Goal: Task Accomplishment & Management: Use online tool/utility

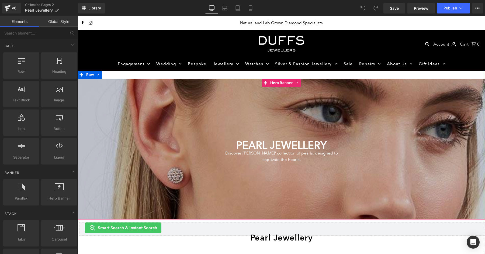
click at [266, 123] on div at bounding box center [281, 149] width 407 height 140
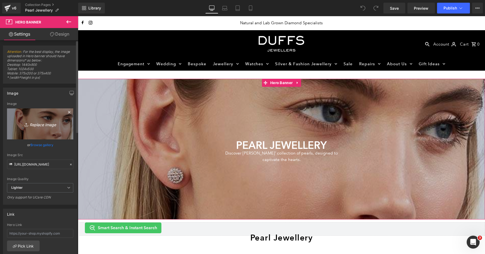
click at [46, 123] on icon "Replace Image" at bounding box center [40, 124] width 43 height 7
type input "C:\fakepath\duffs-jewellers-pearls-header.jpg"
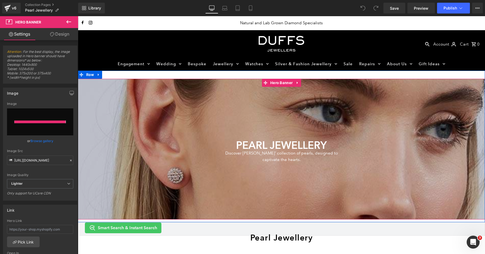
type input "https://ucarecdn.com/f67046c3-f42c-46c3-985d-41666bbe67a5/-/format/auto/-/previ…"
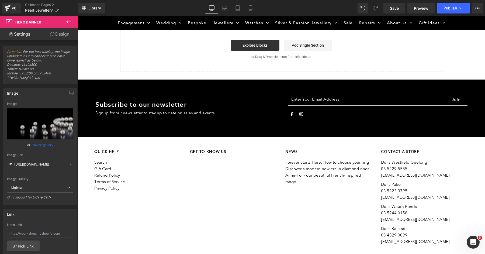
scroll to position [410, 0]
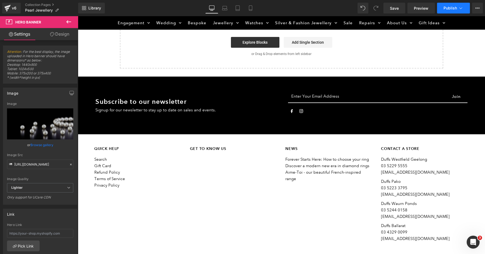
click at [449, 7] on span "Publish" at bounding box center [450, 8] width 13 height 4
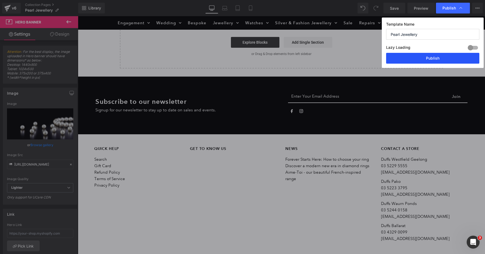
click at [441, 56] on button "Publish" at bounding box center [432, 58] width 93 height 11
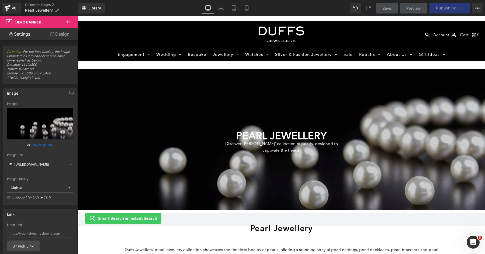
scroll to position [0, 0]
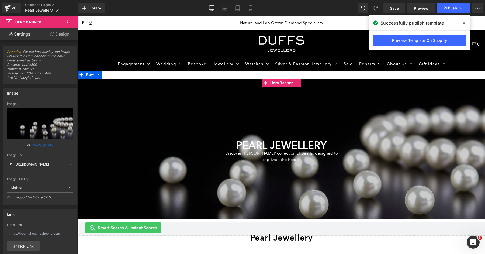
click at [177, 145] on div "PEARL JEWELLERY Heading Discover Duffs Jewellers’ collection of pearls, designe…" at bounding box center [282, 149] width 324 height 33
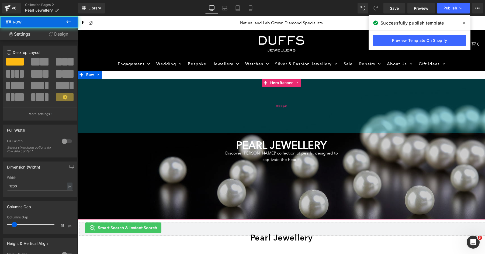
click at [175, 117] on div "200px" at bounding box center [281, 106] width 407 height 54
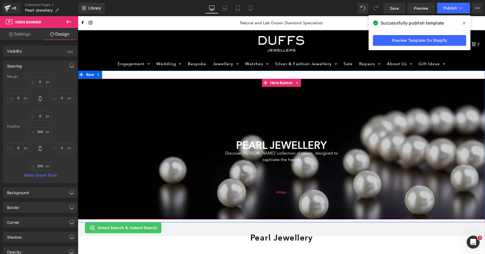
type input "200px"
click at [142, 167] on div "200px" at bounding box center [281, 193] width 407 height 54
click at [132, 142] on div "PEARL JEWELLERY Heading Discover Duffs Jewellers’ collection of pearls, designe…" at bounding box center [282, 149] width 324 height 33
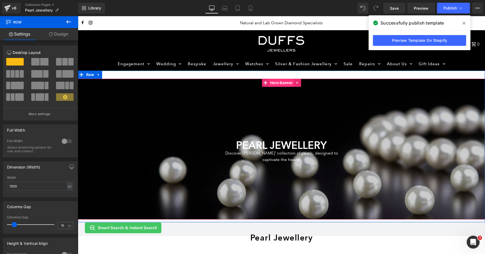
click at [273, 83] on span "Hero Banner" at bounding box center [281, 83] width 25 height 8
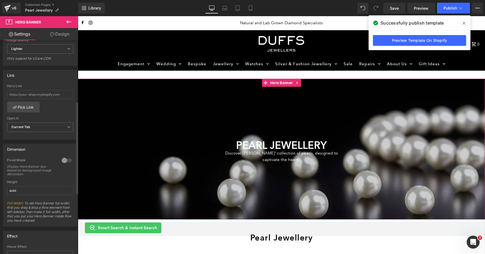
scroll to position [146, 0]
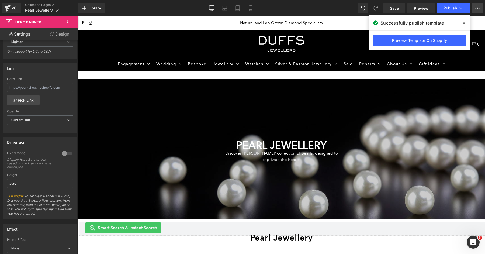
click at [478, 10] on button "View Live Page View with current Template Save Template to Library Schedule Pub…" at bounding box center [477, 8] width 11 height 11
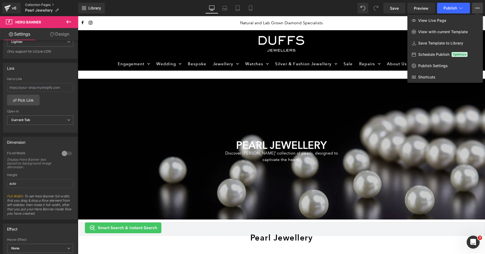
click at [29, 5] on link "Collection Pages" at bounding box center [51, 5] width 53 height 4
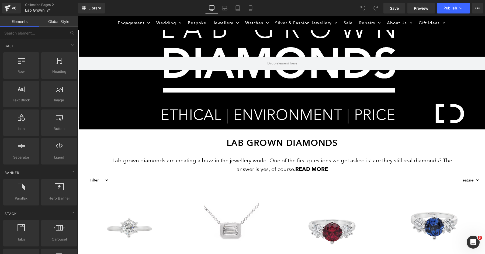
scroll to position [93, 0]
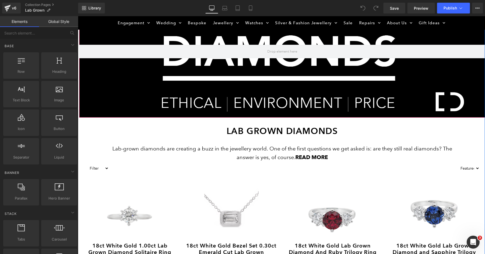
click at [248, 87] on div at bounding box center [282, 52] width 406 height 132
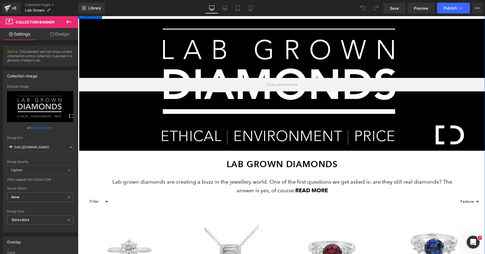
scroll to position [68, 0]
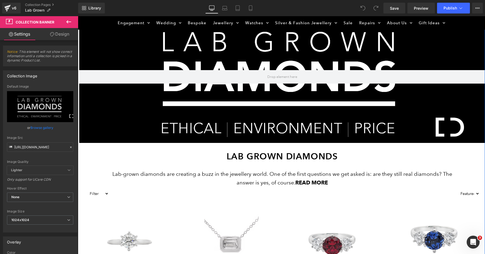
click at [78, 16] on div at bounding box center [78, 16] width 0 height 0
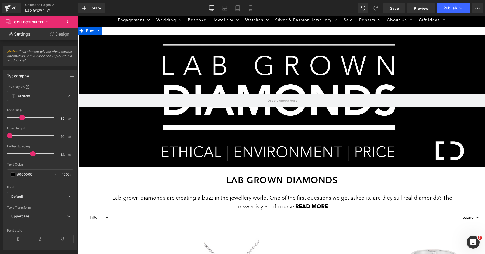
scroll to position [47, 0]
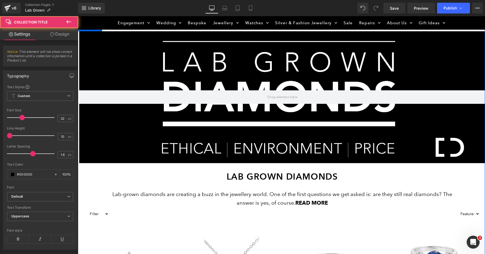
click at [151, 177] on h1 "Lab Grown Diamonds" at bounding box center [282, 176] width 358 height 11
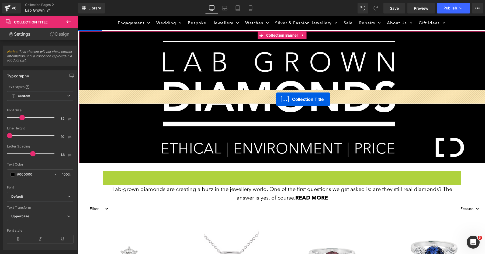
drag, startPoint x: 278, startPoint y: 174, endPoint x: 276, endPoint y: 99, distance: 75.0
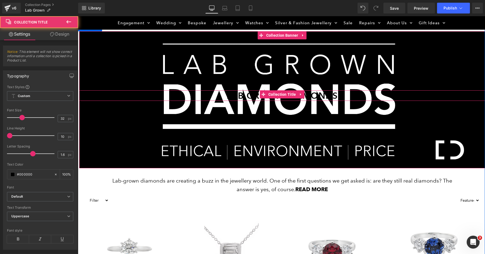
click at [307, 97] on h1 "Lab Grown Diamonds" at bounding box center [282, 95] width 406 height 11
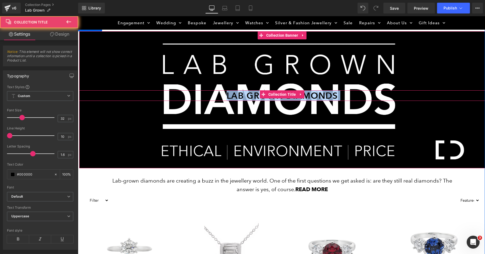
click at [307, 97] on h1 "Lab Grown Diamonds" at bounding box center [282, 95] width 406 height 11
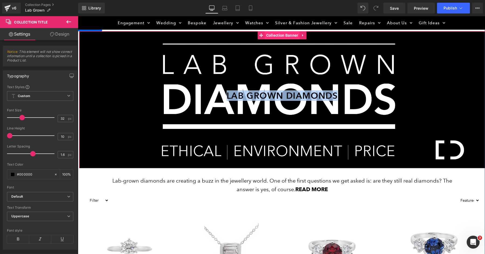
click at [285, 36] on span "Collection Banner" at bounding box center [282, 35] width 35 height 8
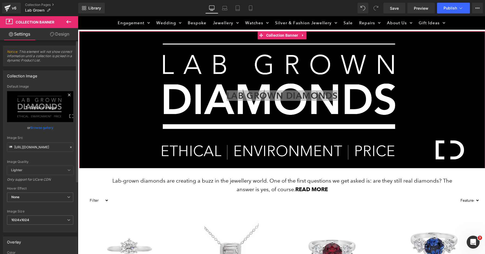
click at [40, 106] on icon "Replace Image" at bounding box center [40, 106] width 43 height 7
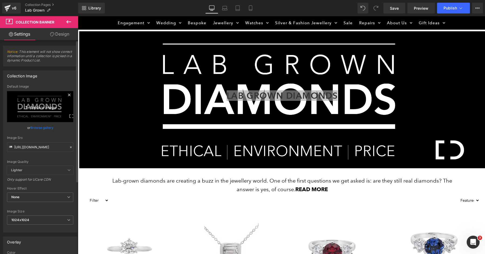
type input "C:\fakepath\duffs-jewellers-lab-grown-diamonds-header.jpg"
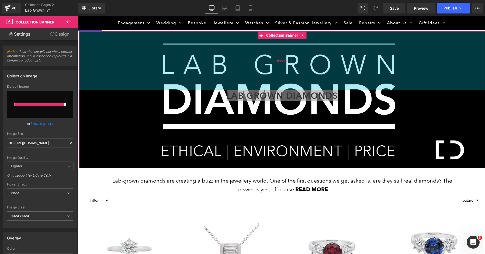
type input "https://ucarecdn.com/1c6eeebe-8403-4bc3-a326-f93d5fa160b5/-/format/auto/-/previ…"
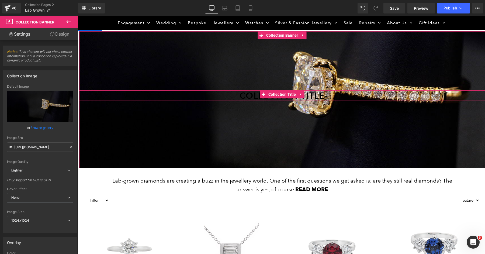
click at [245, 95] on h1 "Collection title" at bounding box center [282, 95] width 406 height 11
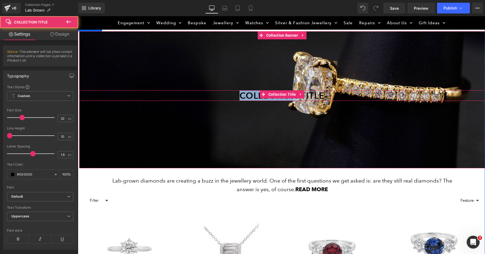
click at [245, 95] on h1 "Collection title" at bounding box center [282, 95] width 406 height 11
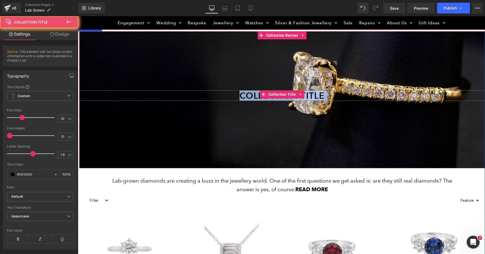
click at [245, 95] on h1 "Collection title" at bounding box center [282, 95] width 406 height 11
click at [256, 97] on h1 "Collection title" at bounding box center [282, 95] width 406 height 11
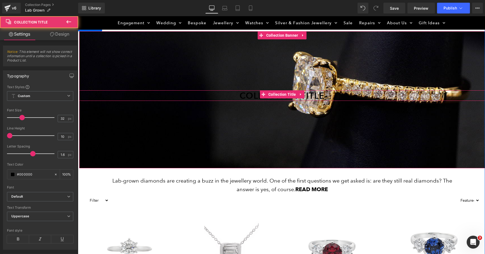
click at [253, 97] on h1 "Collection title" at bounding box center [282, 95] width 406 height 11
click at [286, 97] on span "Collection Title" at bounding box center [282, 94] width 30 height 8
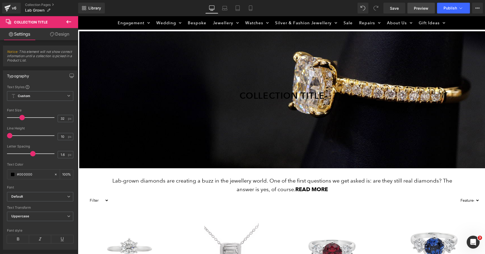
click at [415, 9] on span "Preview" at bounding box center [421, 8] width 15 height 6
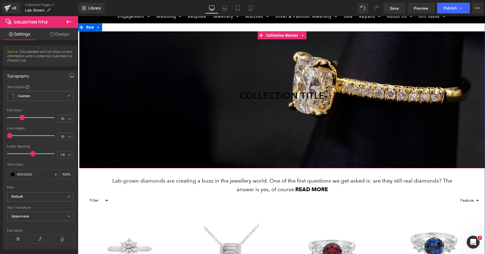
scroll to position [0, 0]
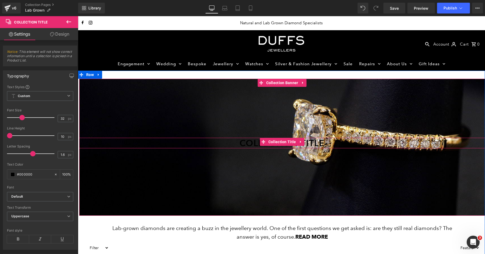
click at [256, 146] on h1 "Collection title" at bounding box center [282, 143] width 406 height 11
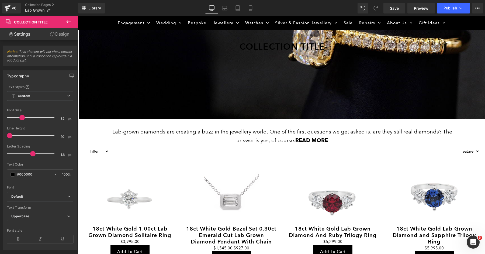
scroll to position [100, 0]
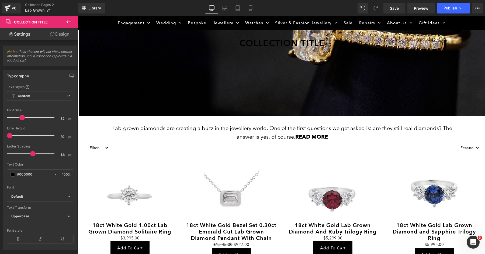
click at [251, 132] on p "Lab-grown diamonds are creating a buzz in the jewellery world. One of the first…" at bounding box center [282, 132] width 358 height 17
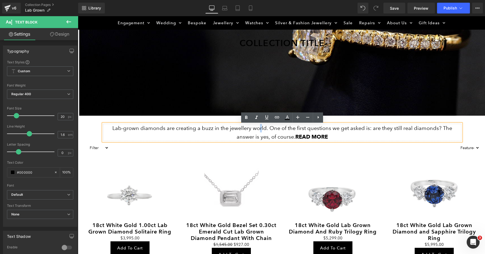
click at [179, 127] on p "Lab-grown diamonds are creating a buzz in the jewellery world. One of the first…" at bounding box center [282, 132] width 358 height 17
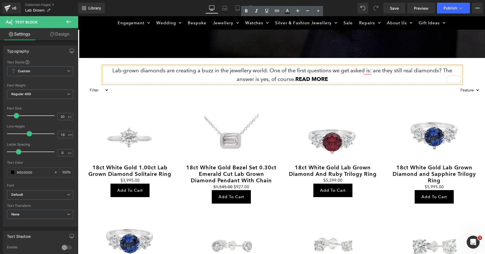
scroll to position [154, 0]
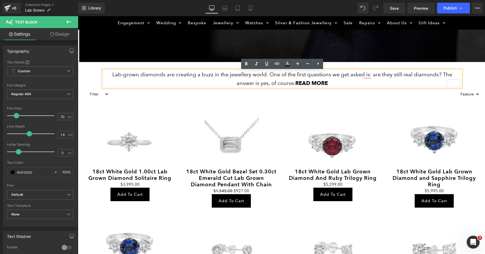
click at [189, 79] on p "Lab-grown diamonds are creating a buzz in the jewellery world. One of the first…" at bounding box center [282, 78] width 358 height 17
click at [101, 70] on div "Lab-grown diamonds are creating a buzz in the jewellery world. One of the first…" at bounding box center [282, 74] width 407 height 25
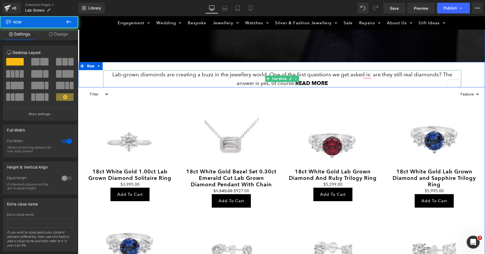
click at [103, 74] on div at bounding box center [103, 78] width 1 height 17
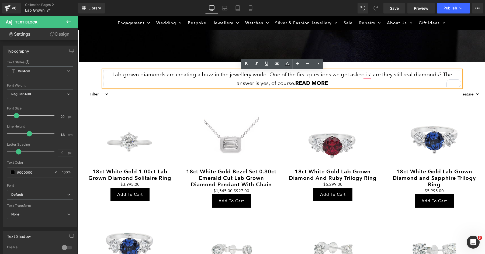
click at [110, 75] on p "Lab-grown diamonds are creating a buzz in the jewellery world. One of the first…" at bounding box center [282, 78] width 358 height 17
click at [88, 71] on div "Lab-grown diamonds are creating a buzz in the jewellery world. One of the first…" at bounding box center [282, 74] width 407 height 25
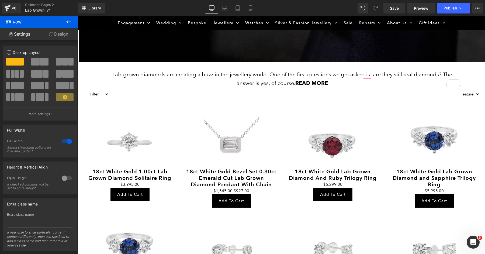
click at [78, 16] on div at bounding box center [78, 16] width 0 height 0
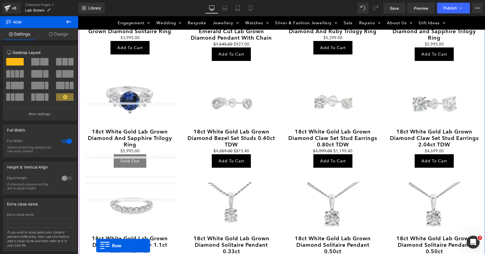
drag, startPoint x: 83, startPoint y: 67, endPoint x: 96, endPoint y: 250, distance: 183.6
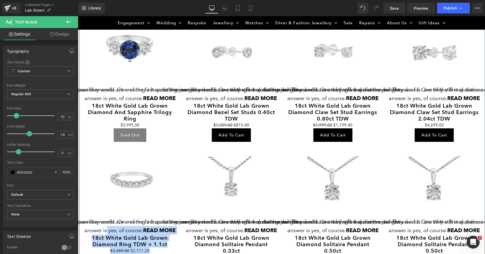
scroll to position [353, 0]
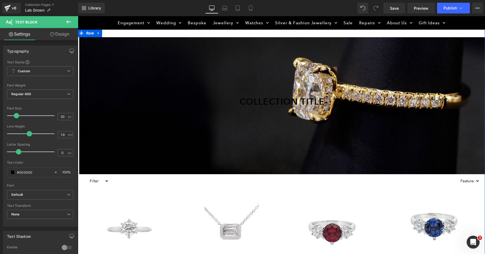
scroll to position [0, 0]
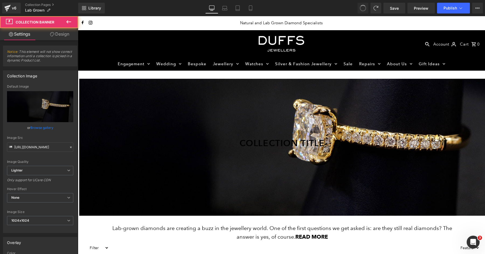
type input "https://cdn.shopify.com/s/files/1/0065/6375/8170/collections/1627379593_Lab_Gro…"
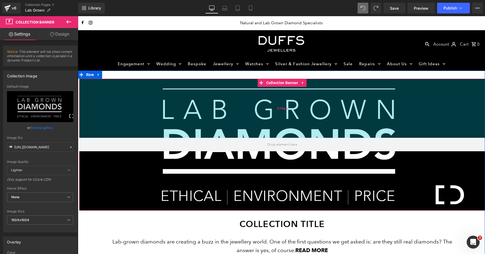
click at [212, 98] on div "219px" at bounding box center [282, 108] width 406 height 59
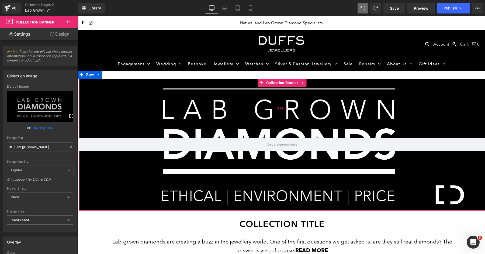
click at [125, 86] on div "219px" at bounding box center [282, 108] width 406 height 59
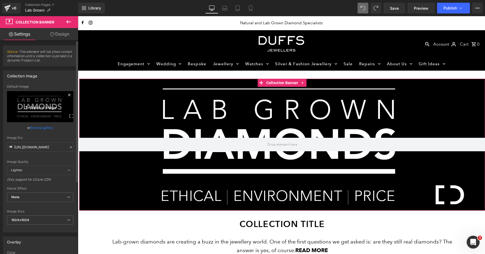
click at [29, 107] on icon "Replace Image" at bounding box center [40, 106] width 43 height 7
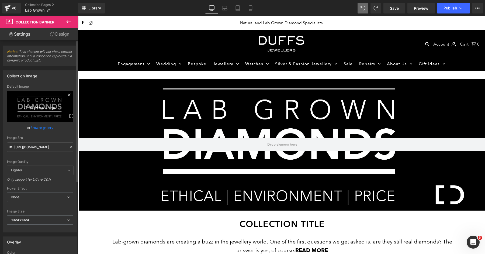
type input "C:\fakepath\duffs-jewellers-lab-grown-diamonds-header.jpg"
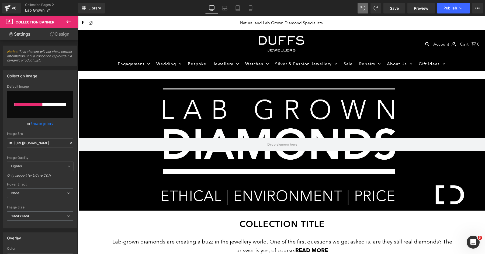
type input "https://ucarecdn.com/5af783a2-262b-445d-8c82-e09d71df5733/-/format/auto/-/previ…"
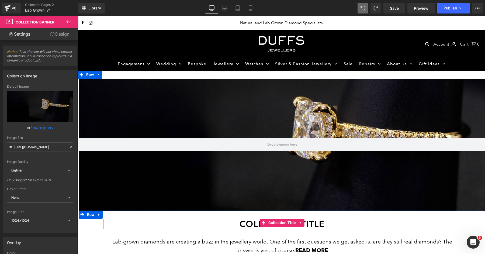
click at [166, 226] on h1 "Collection title" at bounding box center [282, 224] width 358 height 11
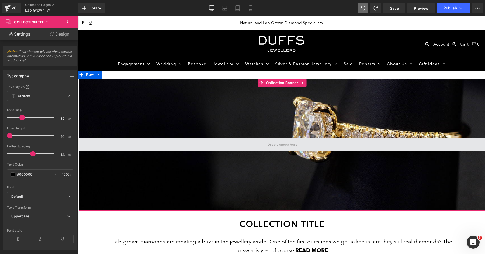
click at [257, 141] on span at bounding box center [282, 144] width 406 height 13
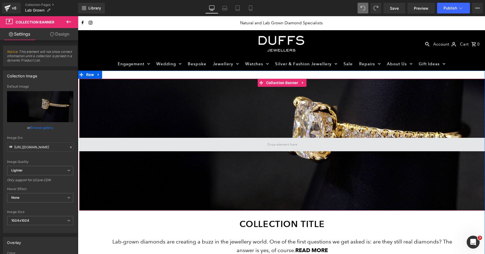
click at [274, 147] on span at bounding box center [283, 144] width 34 height 9
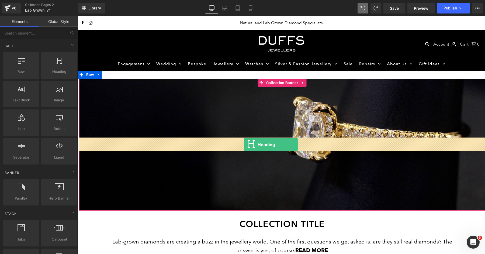
drag, startPoint x: 126, startPoint y: 91, endPoint x: 244, endPoint y: 144, distance: 128.9
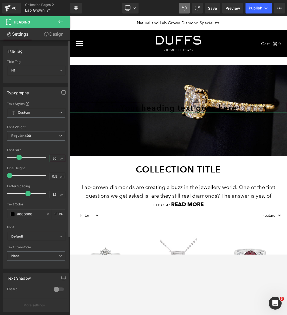
click at [52, 159] on input "30" at bounding box center [54, 158] width 9 height 7
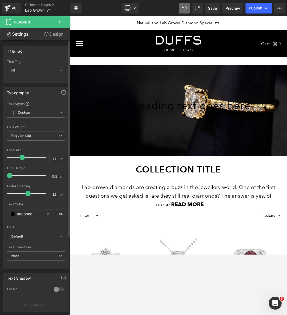
type input "38"
click at [50, 176] on input "0.5" at bounding box center [54, 176] width 9 height 7
paste input "87"
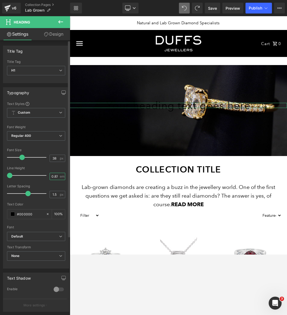
scroll to position [0, 1]
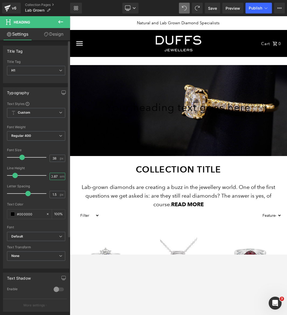
type input "0.87"
click at [56, 194] on input "1.5" at bounding box center [54, 194] width 9 height 7
click at [52, 193] on input "1.5" at bounding box center [54, 194] width 9 height 7
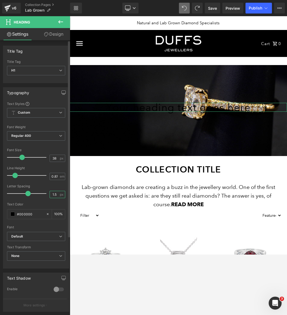
click at [52, 193] on input "1.5" at bounding box center [54, 194] width 9 height 7
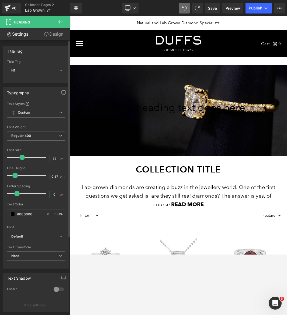
type input "0"
click at [27, 215] on input "#000000" at bounding box center [30, 214] width 26 height 6
paste input "ffffff"
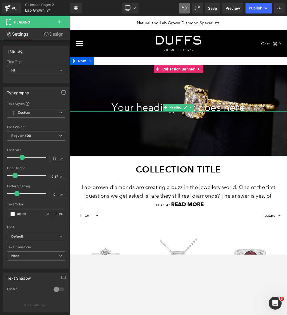
type input "#ffffff"
click at [156, 108] on h1 "Your heading text goes here" at bounding box center [178, 107] width 217 height 9
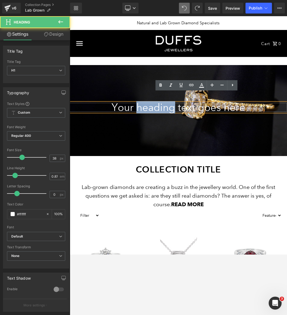
click at [156, 108] on h1 "Your heading text goes here" at bounding box center [178, 107] width 217 height 9
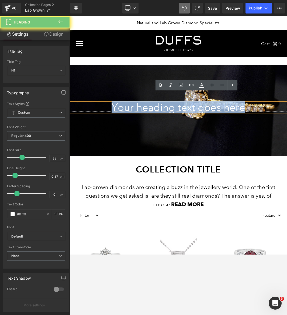
click at [156, 108] on h1 "Your heading text goes here" at bounding box center [178, 107] width 217 height 9
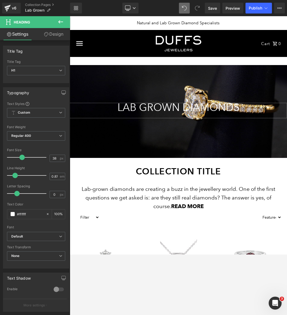
click at [149, 112] on h1 "LAB GROWN DIAMONDS" at bounding box center [178, 107] width 217 height 9
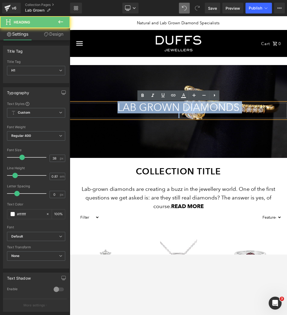
click at [149, 112] on h1 "LAB GROWN DIAMONDS" at bounding box center [178, 107] width 217 height 9
click at [160, 114] on div at bounding box center [178, 115] width 217 height 6
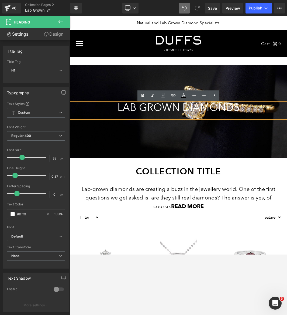
click at [245, 109] on h1 "LAB GROWN DIAMONDS" at bounding box center [178, 107] width 217 height 9
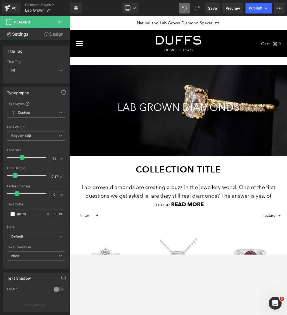
click at [57, 20] on icon at bounding box center [60, 22] width 6 height 6
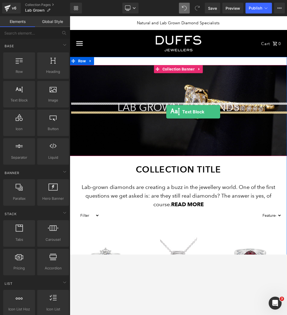
drag, startPoint x: 94, startPoint y: 116, endPoint x: 166, endPoint y: 112, distance: 72.7
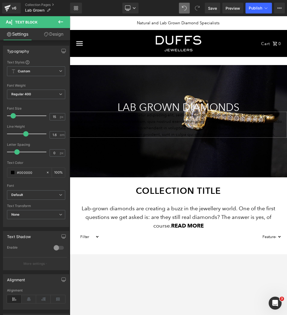
click at [165, 129] on p "Lorem ipsum dolor sit amet, consectetur adipiscing elit, sed do eiusmod tempor …" at bounding box center [178, 125] width 217 height 26
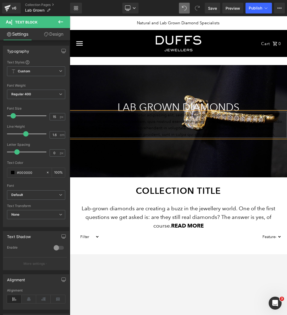
click at [165, 129] on p "Lorem ipsum dolor sit amet, consectetur adipiscing elit, sed do eiusmod tempor …" at bounding box center [178, 125] width 217 height 26
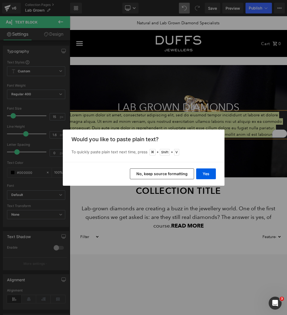
click at [184, 174] on button "No, keep source formatting" at bounding box center [162, 173] width 64 height 11
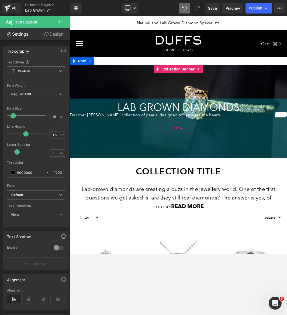
click at [178, 118] on div "220px" at bounding box center [178, 127] width 217 height 59
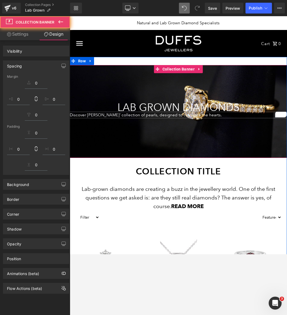
click at [176, 114] on div "Discover Duffs Jewellers’ collection of pearls, designed to captivate the heart…" at bounding box center [178, 115] width 217 height 6
click at [176, 114] on span "Discover Duffs Jewellers’ collection of pearls, designed to captivate the heart…" at bounding box center [146, 114] width 152 height 5
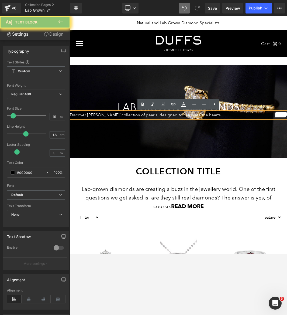
click at [176, 114] on span "Discover Duffs Jewellers’ collection of pearls, designed to captivate the heart…" at bounding box center [146, 114] width 152 height 5
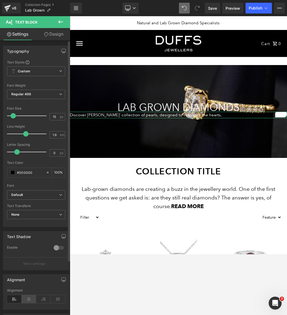
click at [29, 254] on icon at bounding box center [29, 299] width 15 height 8
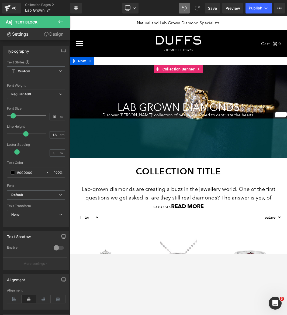
click at [166, 146] on div "146px" at bounding box center [178, 137] width 217 height 39
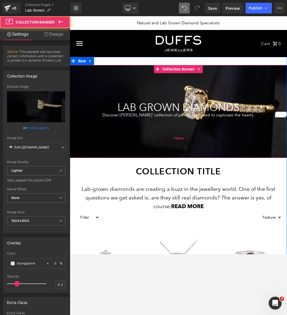
click at [177, 126] on div "146px" at bounding box center [178, 137] width 217 height 39
click at [181, 105] on span "Heading" at bounding box center [176, 107] width 14 height 6
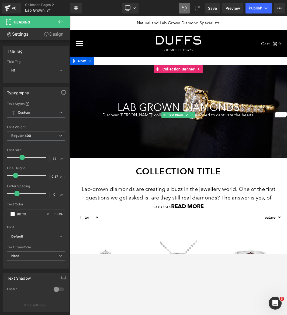
click at [220, 114] on span "Discover Duffs Jewellers’ collection of pearls, designed to captivate the heart…" at bounding box center [178, 114] width 152 height 5
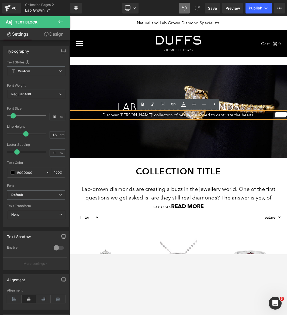
drag, startPoint x: 178, startPoint y: 116, endPoint x: 251, endPoint y: 114, distance: 73.4
click at [251, 114] on p "Discover Duffs Jewellers’ collection of pearls, designed to captivate the heart…" at bounding box center [178, 115] width 217 height 6
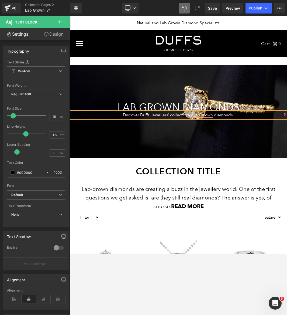
click at [234, 150] on div at bounding box center [178, 111] width 217 height 93
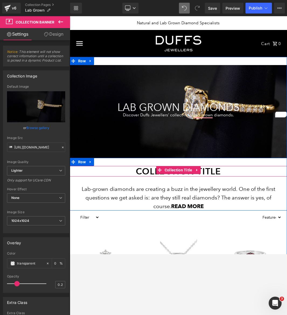
click at [142, 171] on h1 "Collection title" at bounding box center [178, 171] width 217 height 11
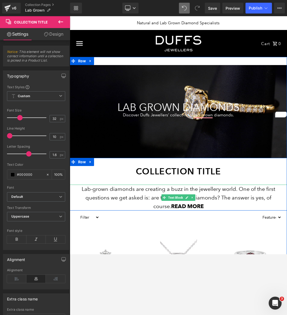
click at [150, 190] on p "Lab-grown diamonds are creating a buzz in the jewellery world. One of the first…" at bounding box center [178, 197] width 217 height 26
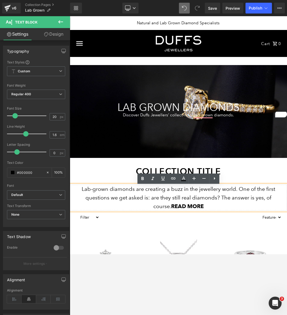
click at [149, 200] on p "Lab-grown diamonds are creating a buzz in the jewellery world. One of the first…" at bounding box center [178, 197] width 217 height 26
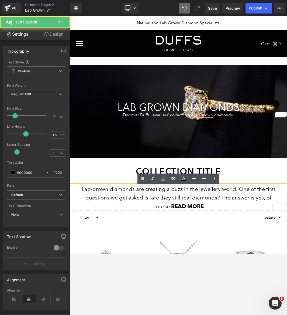
click at [188, 194] on p "Lab-grown diamonds are creating a buzz in the jewellery world. One of the first…" at bounding box center [178, 197] width 217 height 26
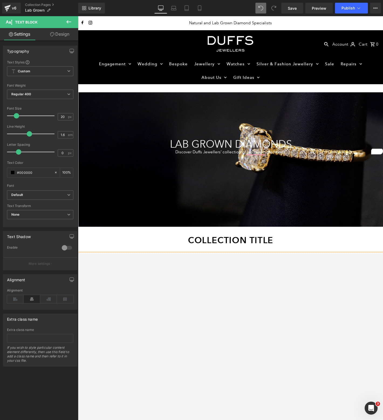
click at [78, 16] on div "146px" at bounding box center [78, 16] width 0 height 0
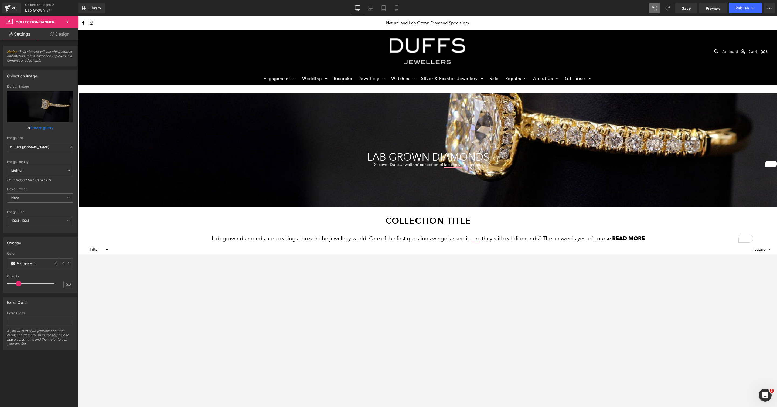
click at [160, 73] on ul "Engagement .navigation__menulink .fash--apollo-down-carrot:hover .hover-fill { …" at bounding box center [427, 78] width 685 height 13
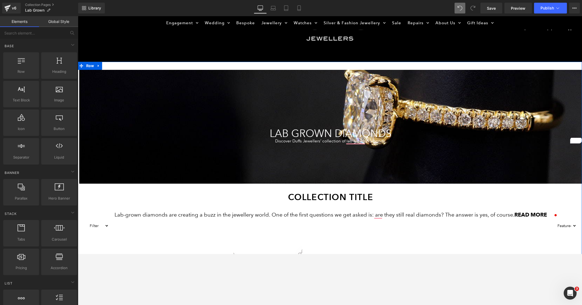
scroll to position [3, 0]
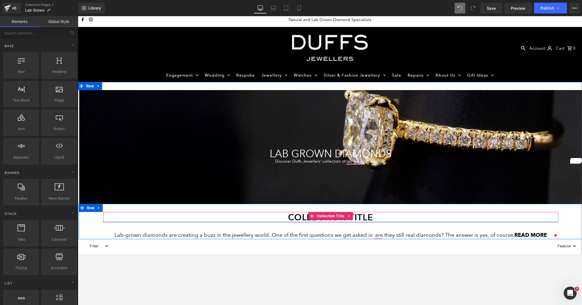
click at [306, 222] on div at bounding box center [330, 221] width 455 height 1
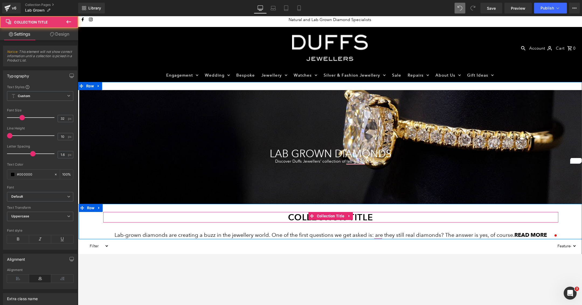
click at [302, 218] on h1 "Collection title" at bounding box center [330, 217] width 455 height 11
click at [240, 218] on h1 "Collection title" at bounding box center [330, 217] width 455 height 11
click at [310, 215] on icon at bounding box center [312, 216] width 4 height 4
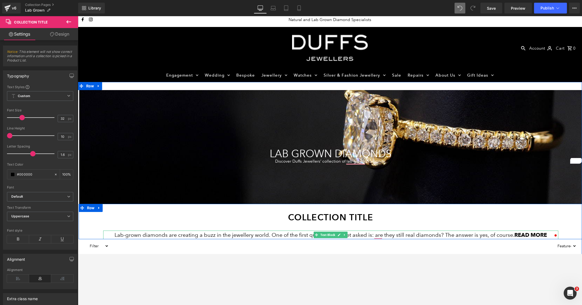
click at [291, 235] on p "Lab-grown diamonds are creating a buzz in the jewellery world. One of the first…" at bounding box center [330, 235] width 455 height 9
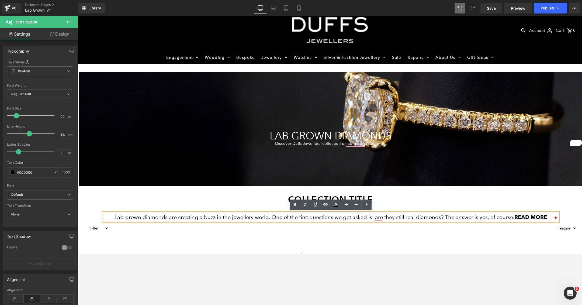
scroll to position [23, 0]
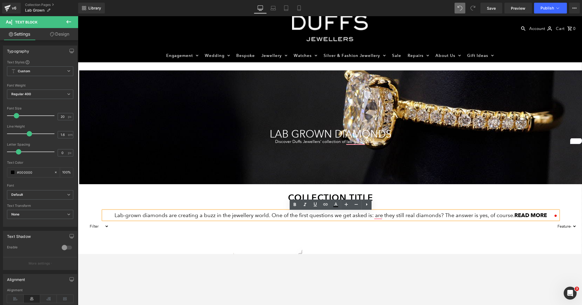
click at [279, 195] on h1 "Collection title" at bounding box center [330, 197] width 455 height 11
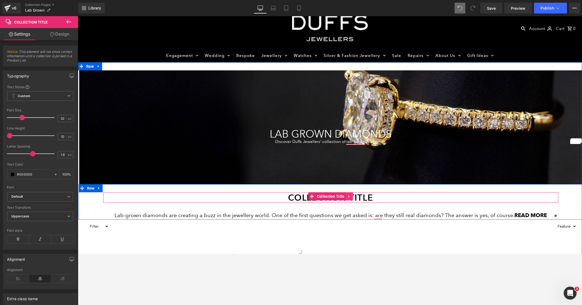
click at [351, 195] on icon at bounding box center [350, 196] width 4 height 4
click at [353, 196] on icon at bounding box center [353, 196] width 4 height 4
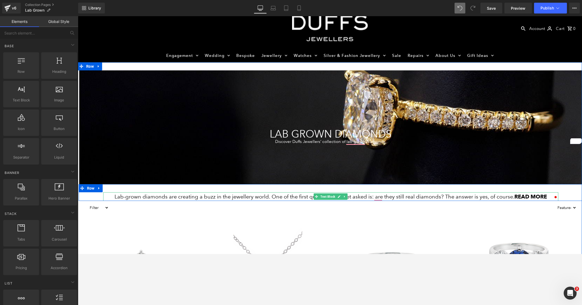
click at [360, 196] on p "Lab-grown diamonds are creating a buzz in the jewellery world. One of the first…" at bounding box center [330, 196] width 455 height 9
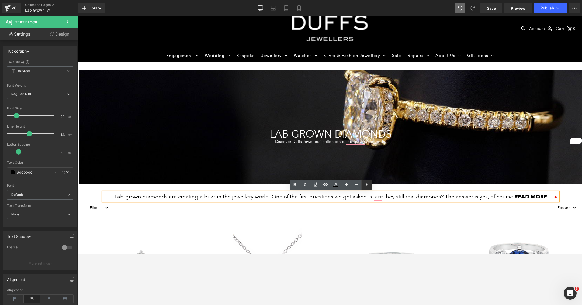
click at [368, 183] on icon at bounding box center [367, 184] width 6 height 6
click at [378, 185] on icon at bounding box center [377, 184] width 6 height 6
click at [369, 185] on icon at bounding box center [367, 184] width 6 height 6
click at [368, 193] on p "Lab-grown diamonds are creating a buzz in the jewellery world. One of the first…" at bounding box center [330, 196] width 455 height 9
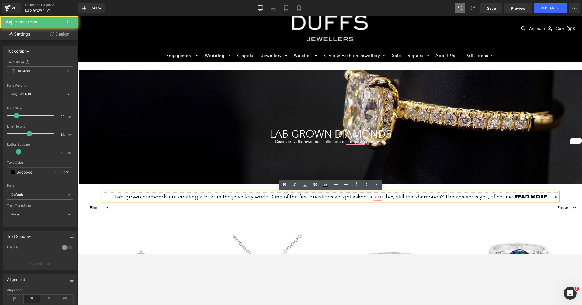
click at [368, 193] on p "Lab-grown diamonds are creating a buzz in the jewellery world. One of the first…" at bounding box center [330, 196] width 455 height 9
click at [274, 192] on div "Lab-grown diamonds are creating a buzz in the jewellery world. One of the first…" at bounding box center [330, 196] width 455 height 9
click at [263, 188] on div "Lab-grown diamonds are creating a buzz in the jewellery world. One of the first…" at bounding box center [331, 192] width 504 height 17
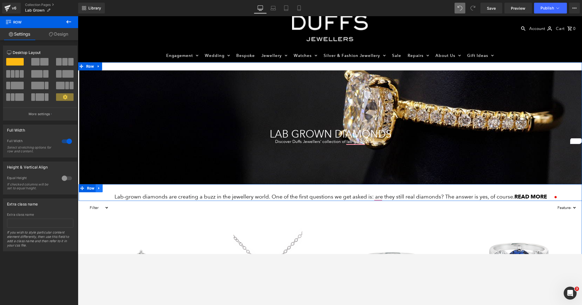
click at [101, 186] on icon at bounding box center [99, 188] width 4 height 4
click at [114, 187] on icon at bounding box center [113, 188] width 4 height 4
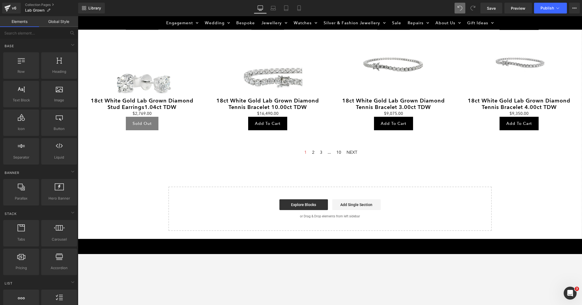
scroll to position [703, 0]
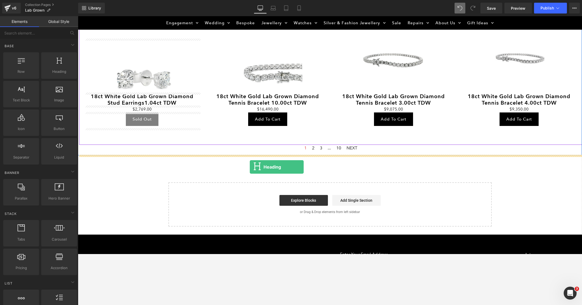
drag, startPoint x: 126, startPoint y: 90, endPoint x: 249, endPoint y: 167, distance: 145.2
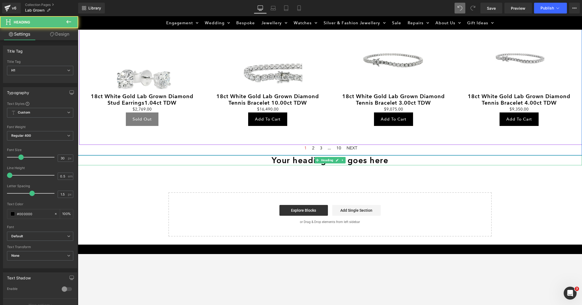
click at [301, 162] on h1 "Your heading text goes here" at bounding box center [330, 160] width 504 height 10
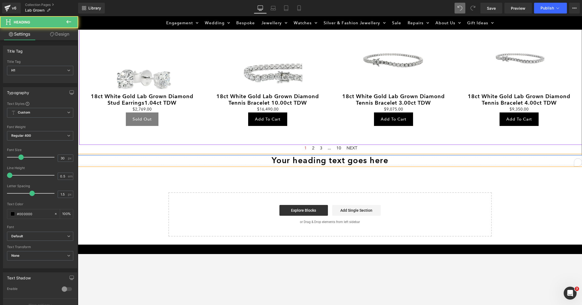
click at [301, 162] on h1 "Your heading text goes here" at bounding box center [330, 160] width 504 height 10
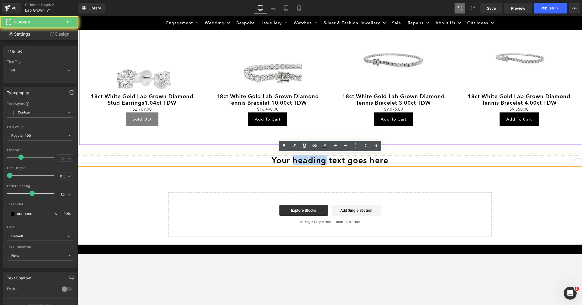
click at [301, 162] on h1 "Your heading text goes here" at bounding box center [330, 160] width 504 height 10
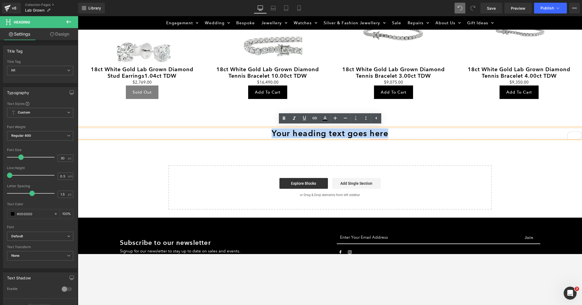
scroll to position [732, 0]
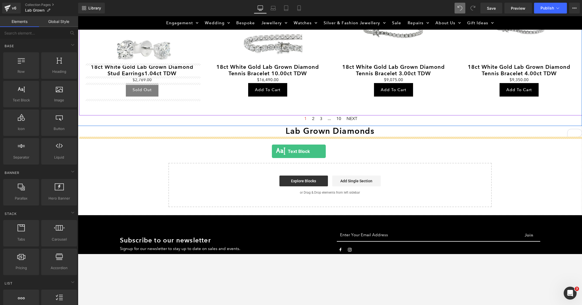
drag, startPoint x: 102, startPoint y: 115, endPoint x: 272, endPoint y: 151, distance: 173.4
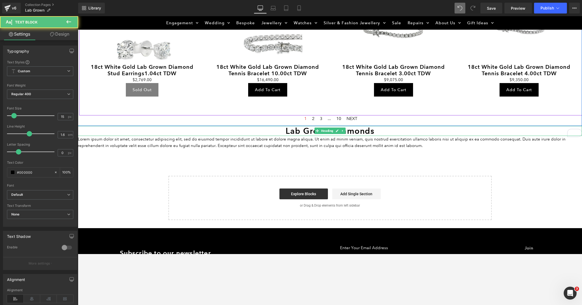
click at [303, 132] on h1 "Lab Grown Diamonds" at bounding box center [330, 131] width 504 height 10
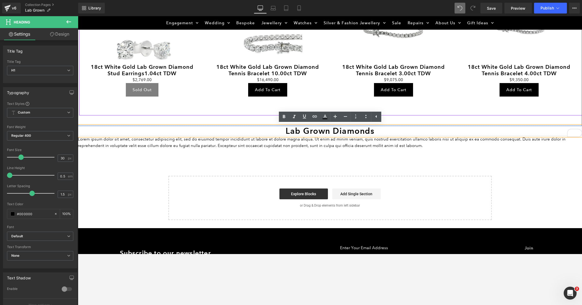
click at [293, 129] on h1 "Lab Grown Diamonds" at bounding box center [330, 131] width 504 height 10
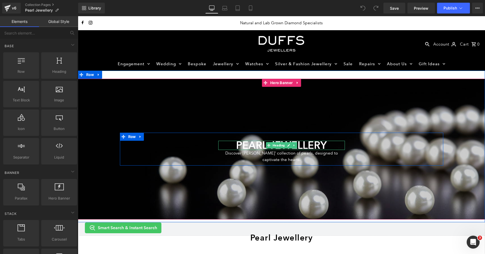
click at [246, 145] on h1 "PEARL JEWELLERY" at bounding box center [281, 145] width 127 height 9
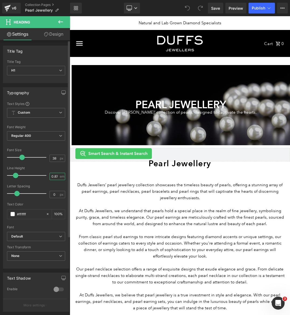
click at [51, 175] on input "0.87" at bounding box center [54, 176] width 9 height 7
click at [37, 211] on input "#ffffff" at bounding box center [30, 214] width 26 height 6
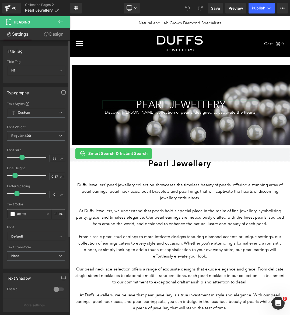
click at [37, 211] on input "#ffffff" at bounding box center [30, 214] width 26 height 6
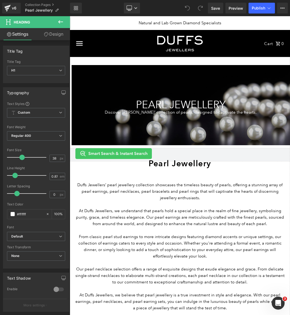
click at [219, 112] on p "Discover Duffs Jewellers’ collection of pearls, designed to captivate the heart…" at bounding box center [181, 112] width 157 height 6
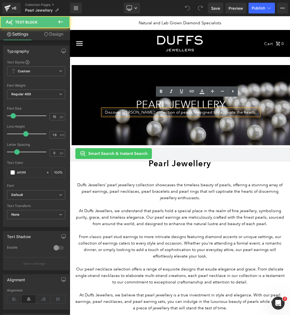
click at [148, 113] on p "Discover Duffs Jewellers’ collection of pearls, designed to captivate the heart…" at bounding box center [181, 112] width 157 height 6
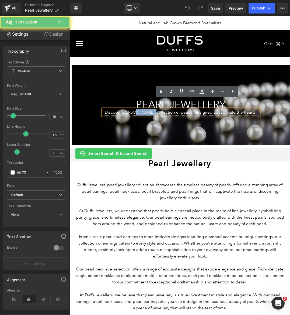
click at [148, 113] on p "Discover Duffs Jewellers’ collection of pearls, designed to captivate the heart…" at bounding box center [181, 112] width 157 height 6
copy p "Discover Duffs Jewellers’ collection of pearls, designed to captivate the heart…"
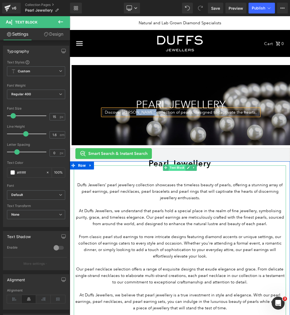
click at [171, 167] on span "Text Block" at bounding box center [177, 167] width 17 height 6
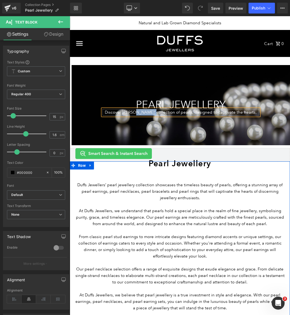
click at [70, 16] on div at bounding box center [70, 16] width 0 height 0
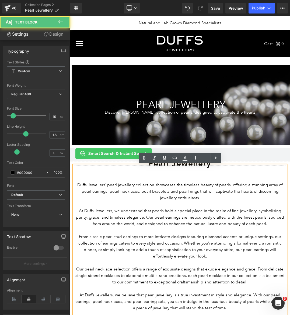
click at [140, 168] on div "Duffs Jewellers’ pearl jewellery collection showcases the timeless beauty of pe…" at bounding box center [180, 254] width 212 height 178
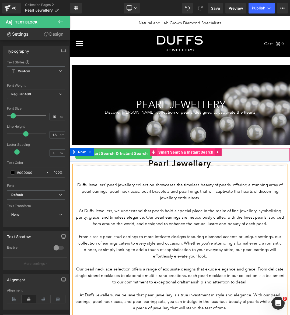
click at [212, 153] on span "Smart Search & Instant Search" at bounding box center [186, 152] width 58 height 8
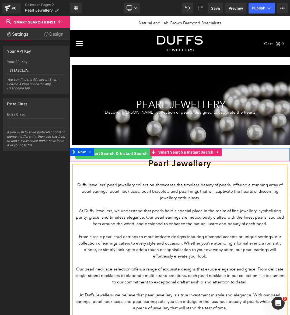
click at [207, 156] on li "Smart Search & Instant Search" at bounding box center [182, 152] width 65 height 8
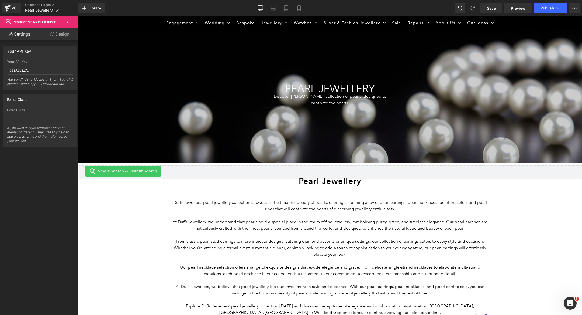
scroll to position [75, 0]
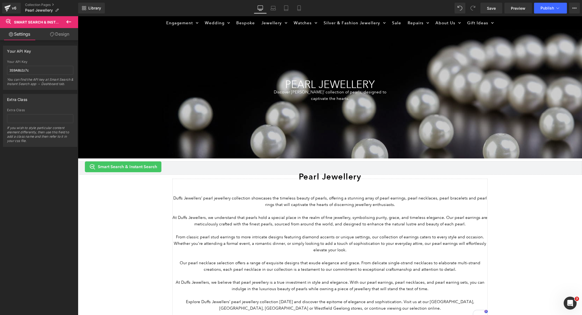
click at [238, 179] on div "Duffs Jewellers’ pearl jewellery collection showcases the timeless beauty of pe…" at bounding box center [330, 248] width 315 height 139
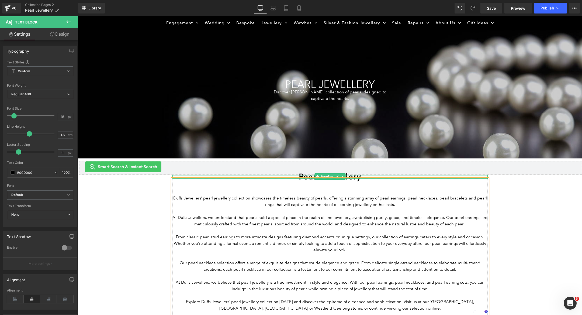
click at [353, 175] on div at bounding box center [330, 174] width 315 height 1
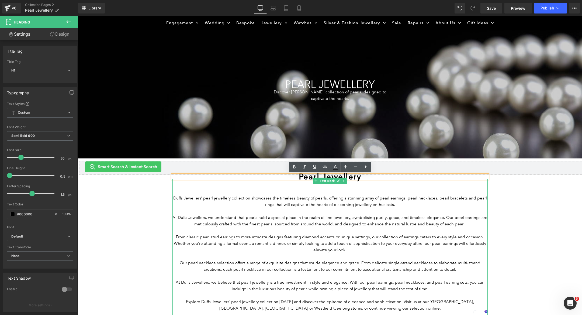
click at [237, 200] on p "Duffs Jewellers’ pearl jewellery collection showcases the timeless beauty of pe…" at bounding box center [330, 201] width 315 height 13
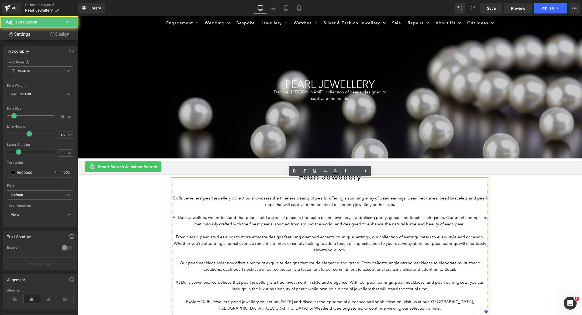
click at [207, 254] on p "Our pearl necklace selection offers a range of exquisite designs that exude ele…" at bounding box center [330, 265] width 315 height 13
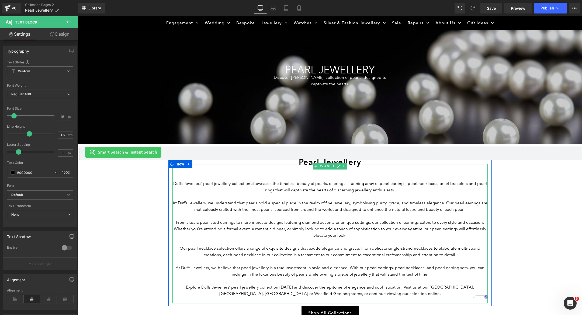
scroll to position [103, 0]
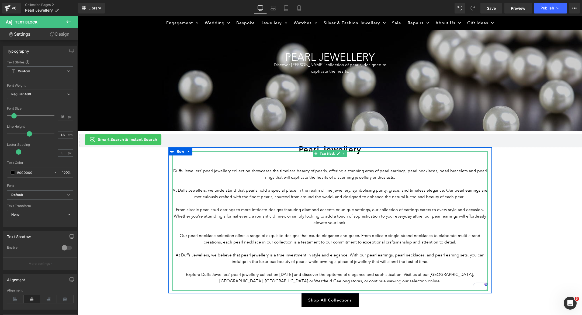
click at [232, 228] on p "To enrich screen reader interactions, please activate Accessibility in Grammarl…" at bounding box center [330, 229] width 315 height 6
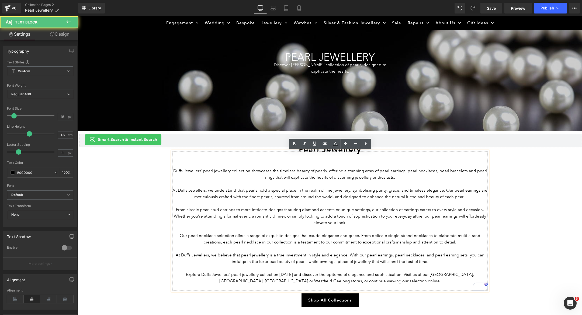
click at [198, 184] on p "To enrich screen reader interactions, please activate Accessibility in Grammarl…" at bounding box center [330, 183] width 315 height 6
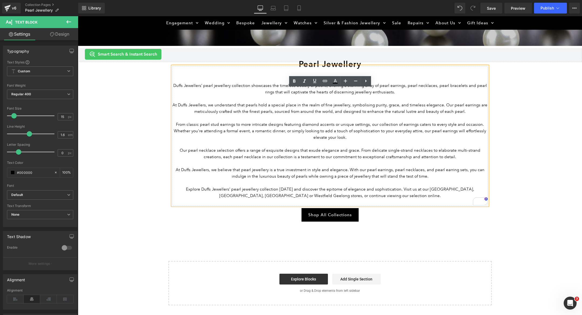
scroll to position [192, 0]
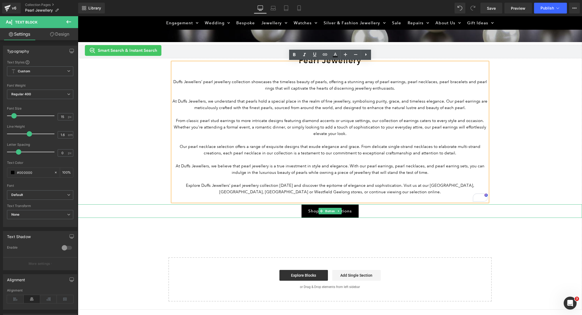
click at [274, 210] on div "Shop All Collections" at bounding box center [330, 210] width 504 height 13
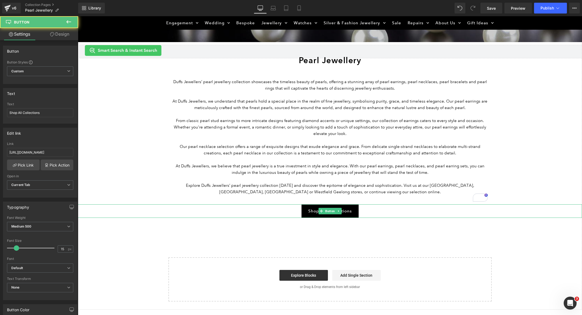
click at [301, 210] on div "Shop All Collections" at bounding box center [330, 210] width 504 height 13
click at [321, 214] on span at bounding box center [322, 211] width 6 height 6
click at [312, 210] on span "Shop All Collections" at bounding box center [330, 210] width 44 height 13
click at [46, 151] on input "https://www.duffsjewellers.com.au/collections/all" at bounding box center [40, 152] width 66 height 9
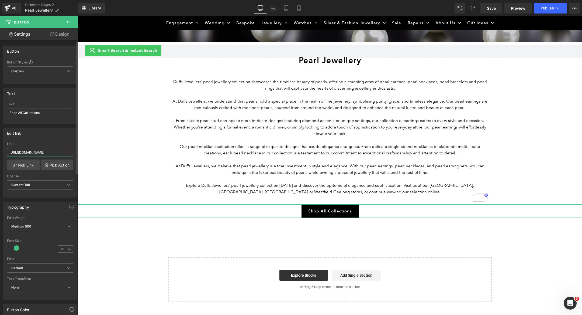
click at [46, 151] on input "https://www.duffsjewellers.com.au/collections/all" at bounding box center [40, 152] width 66 height 9
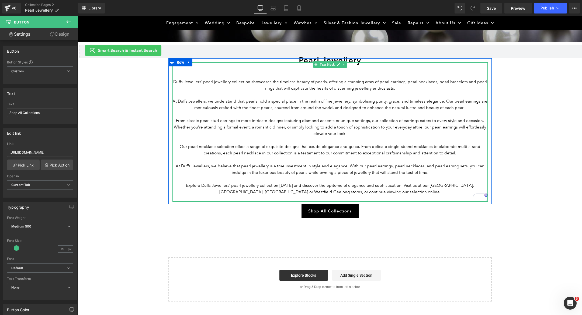
click at [298, 194] on p "Explore Duffs Jewellers’ pearl jewellery collection today and discover the epit…" at bounding box center [330, 188] width 315 height 13
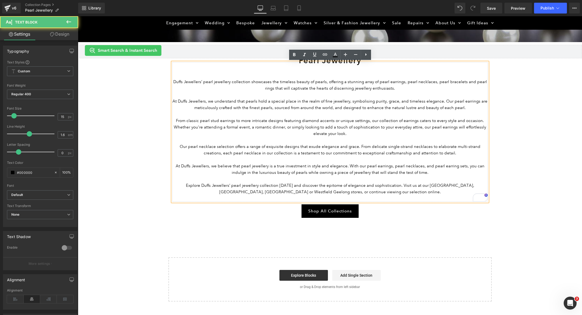
click at [335, 194] on p "Explore Duffs Jewellers’ pearl jewellery collection today and discover the epit…" at bounding box center [330, 188] width 315 height 13
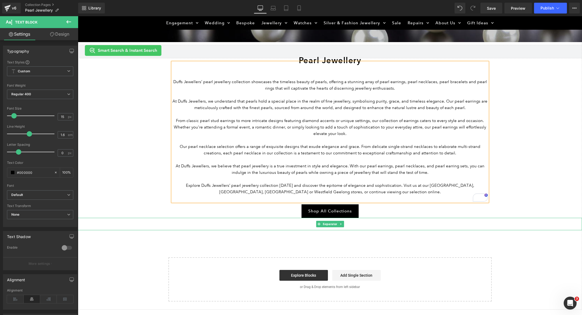
click at [280, 225] on hr at bounding box center [330, 223] width 504 height 6
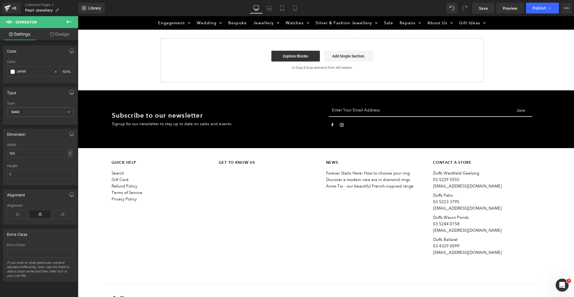
scroll to position [410, 0]
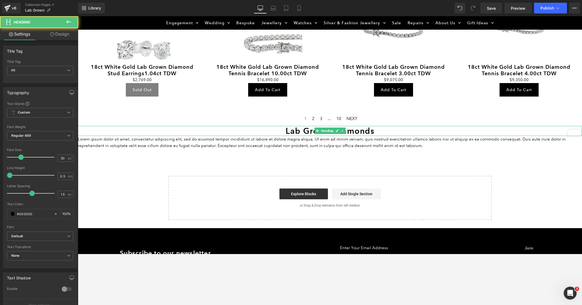
click at [282, 131] on h1 "Lab Grown Diamonds" at bounding box center [330, 131] width 504 height 10
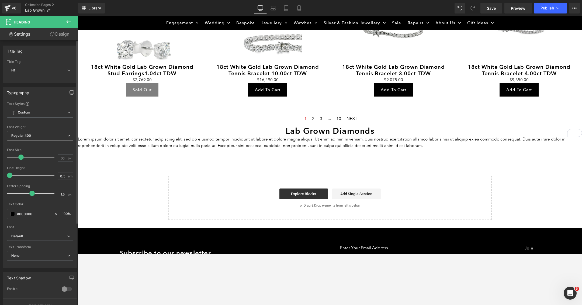
click at [66, 133] on span "Regular 400" at bounding box center [40, 135] width 66 height 9
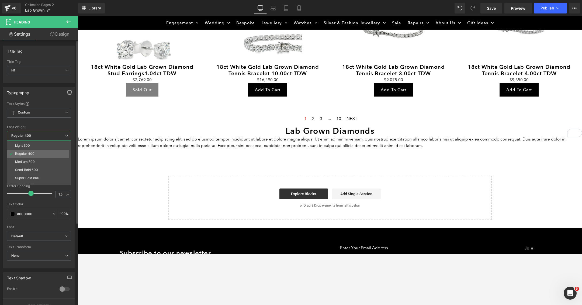
scroll to position [19, 0]
click at [50, 165] on li "Semi Bold 600" at bounding box center [40, 167] width 67 height 8
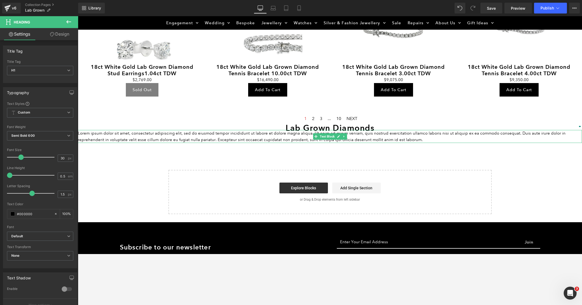
click at [214, 135] on p "Lorem ipsum dolor sit amet, consectetur adipiscing elit, sed do eiusmod tempor …" at bounding box center [330, 136] width 504 height 13
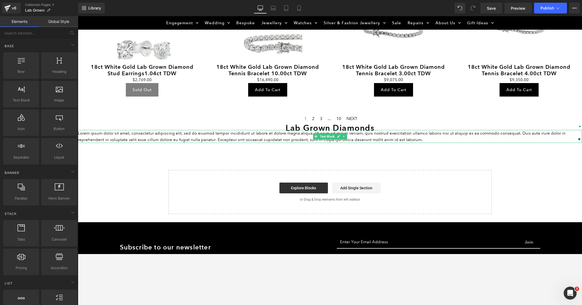
click at [247, 135] on p "Lorem ipsum dolor sit amet, consectetur adipiscing elit, sed do eiusmod tempor …" at bounding box center [330, 136] width 504 height 13
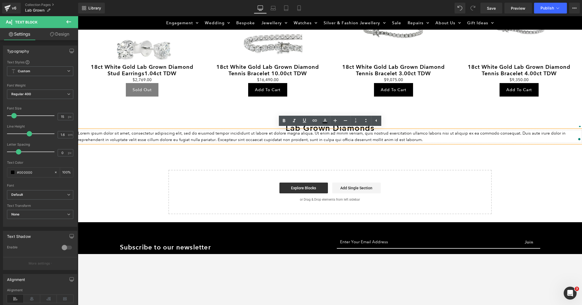
click at [299, 130] on div "Lorem ipsum dolor sit amet, consectetur adipiscing elit, sed do eiusmod tempor …" at bounding box center [330, 136] width 504 height 13
click at [262, 137] on p "Lorem ipsum dolor sit amet, consectetur adipiscing elit, sed do eiusmod tempor …" at bounding box center [330, 136] width 504 height 13
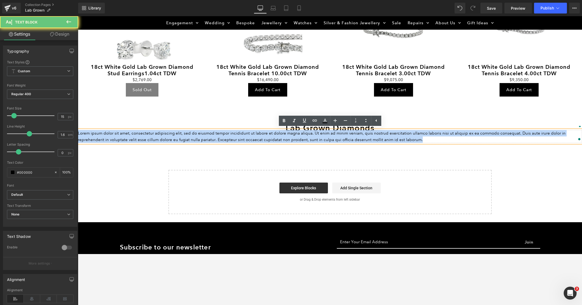
click at [262, 137] on p "Lorem ipsum dolor sit amet, consectetur adipiscing elit, sed do eiusmod tempor …" at bounding box center [330, 136] width 504 height 13
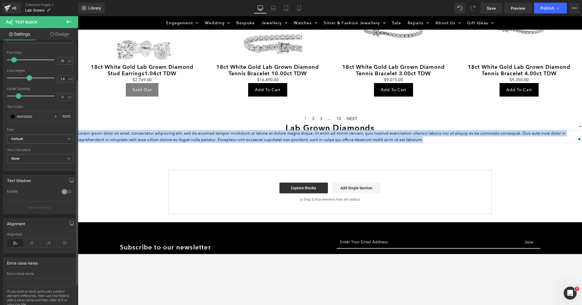
scroll to position [77, 0]
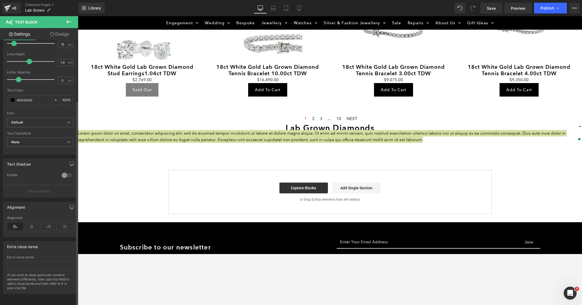
click at [28, 233] on div at bounding box center [40, 235] width 66 height 4
click at [28, 224] on icon at bounding box center [32, 226] width 17 height 8
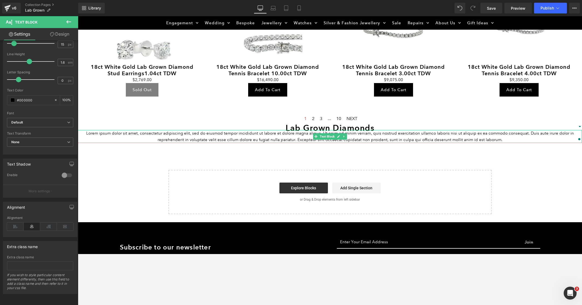
click at [243, 139] on p "Lorem ipsum dolor sit amet, consectetur adipiscing elit, sed do eiusmod tempor …" at bounding box center [330, 136] width 504 height 13
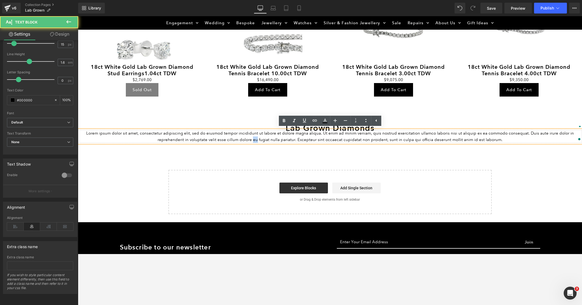
click at [243, 139] on p "Lorem ipsum dolor sit amet, consectetur adipiscing elit, sed do eiusmod tempor …" at bounding box center [330, 136] width 504 height 13
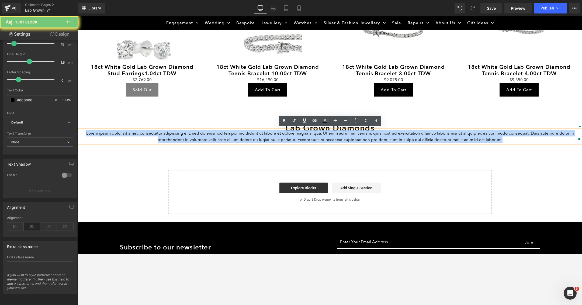
click at [243, 139] on p "Lorem ipsum dolor sit amet, consectetur adipiscing elit, sed do eiusmod tempor …" at bounding box center [330, 136] width 504 height 13
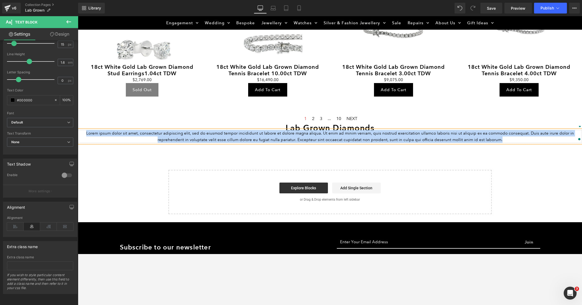
paste div "To enrich screen reader interactions, please activate Accessibility in Grammarl…"
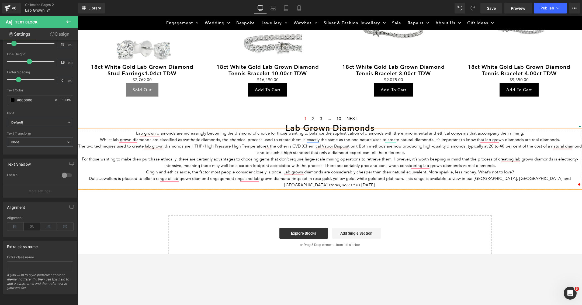
click at [130, 133] on p "Lab grown diamonds are increasingly becoming the diamond of choice for those wa…" at bounding box center [330, 133] width 504 height 6
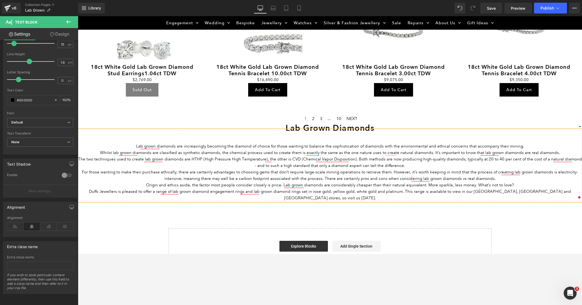
click at [318, 137] on p "To enrich screen reader interactions, please activate Accessibility in Grammarl…" at bounding box center [330, 139] width 504 height 6
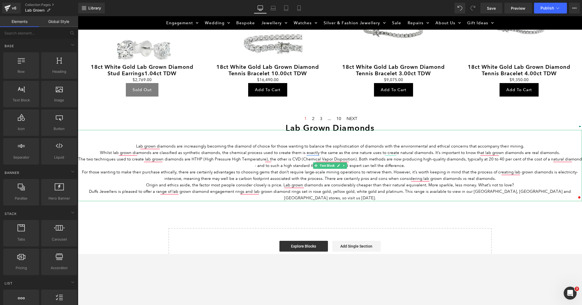
click at [321, 195] on p "Duffs Jewellers is pleased to offer a range of lab grown diamond engagement rin…" at bounding box center [330, 194] width 504 height 13
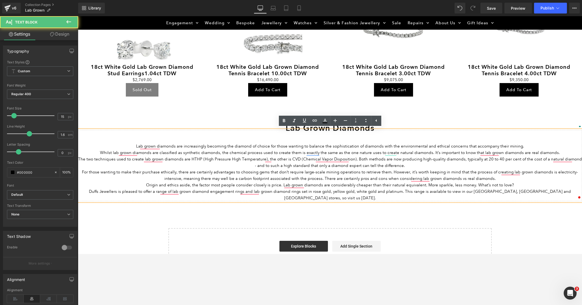
click at [525, 147] on p "Lab grown diamonds are increasingly becoming the diamond of choice for those wa…" at bounding box center [330, 146] width 504 height 6
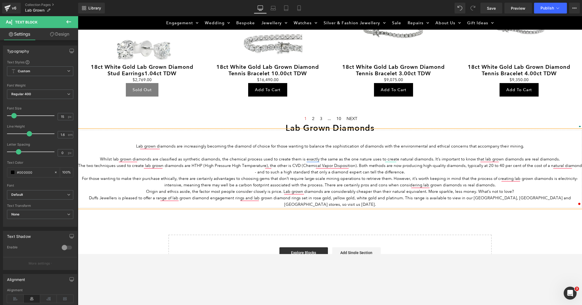
click at [566, 156] on p "Whilst lab grown diamonds are classified as synthetic diamonds, the chemical pr…" at bounding box center [330, 159] width 504 height 6
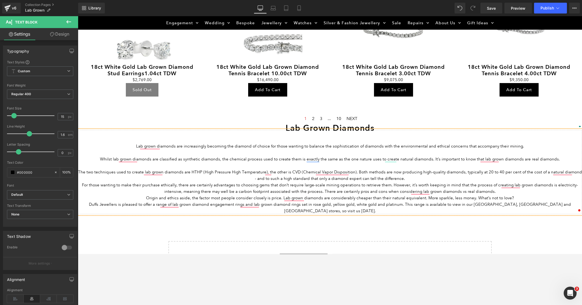
click at [450, 177] on p "The two techniques used to create lab grown diamonds are HTHP (High Pressure Hi…" at bounding box center [330, 175] width 504 height 13
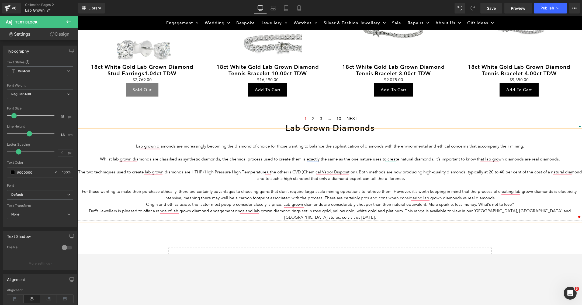
click at [490, 197] on p "For those wanting to make their purchase ethically, there are certainly advanta…" at bounding box center [330, 194] width 504 height 13
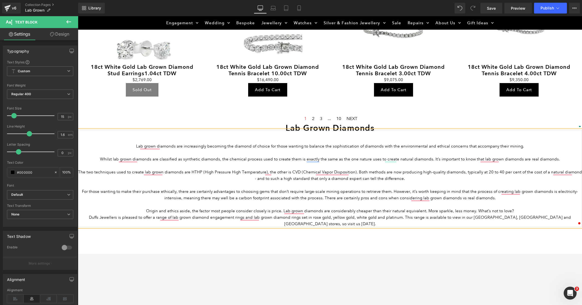
click at [524, 208] on p "Origin and ethics aside, the factor most people consider closely is price. Lab …" at bounding box center [330, 211] width 504 height 6
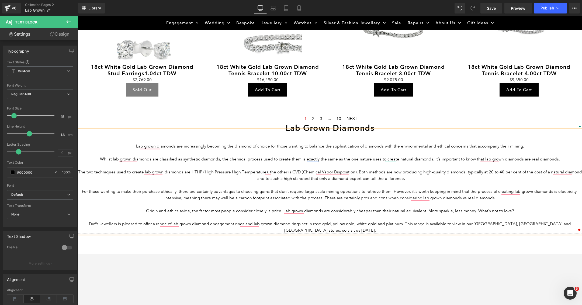
click at [126, 136] on p "To enrich screen reader interactions, please activate Accessibility in Grammarl…" at bounding box center [330, 139] width 504 height 6
click at [377, 120] on icon at bounding box center [376, 120] width 6 height 6
click at [366, 119] on icon at bounding box center [366, 120] width 6 height 6
click at [344, 138] on p "To enrich screen reader interactions, please activate Accessibility in Grammarl…" at bounding box center [330, 139] width 504 height 6
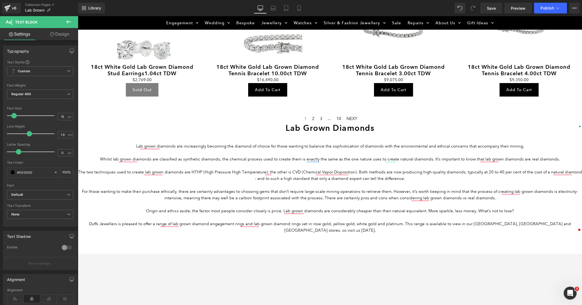
click at [67, 21] on icon at bounding box center [68, 21] width 5 height 3
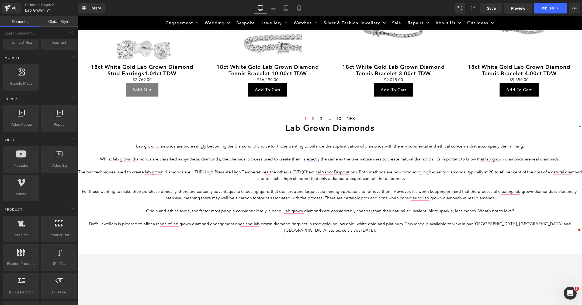
scroll to position [292, 0]
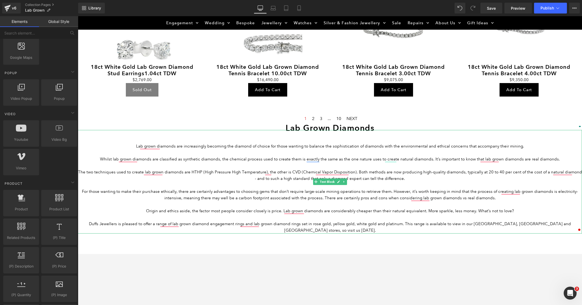
click at [104, 195] on p "For those wanting to make their purchase ethically, there are certainly advanta…" at bounding box center [330, 194] width 504 height 13
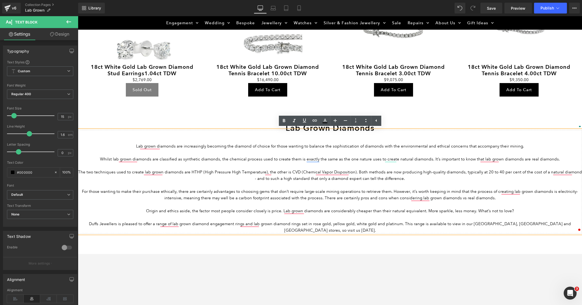
click at [84, 134] on p "To enrich screen reader interactions, please activate Accessibility in Grammarl…" at bounding box center [330, 133] width 504 height 6
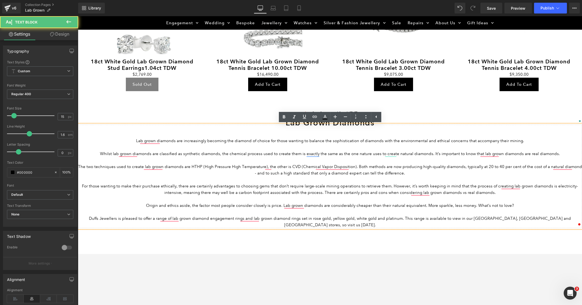
scroll to position [740, 0]
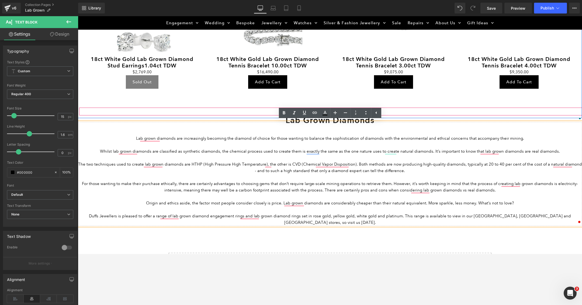
click at [170, 108] on div at bounding box center [330, 108] width 503 height 1
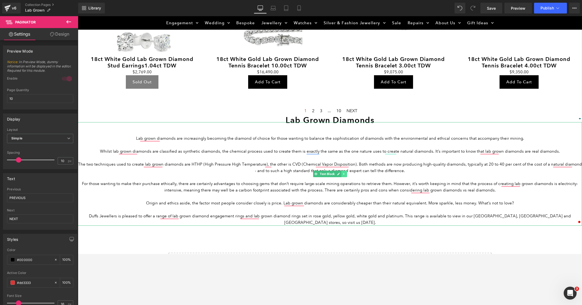
click at [344, 173] on icon at bounding box center [344, 174] width 1 height 2
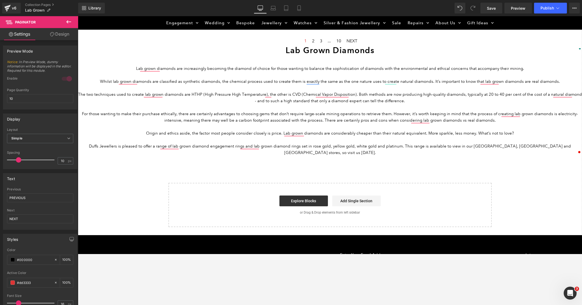
scroll to position [803, 0]
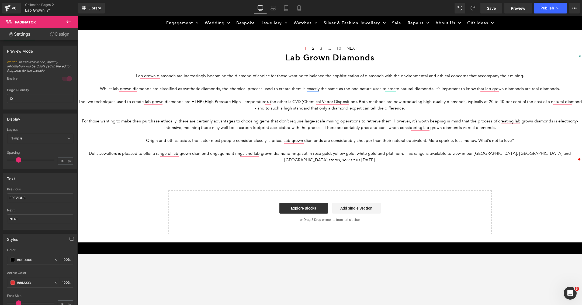
click at [66, 23] on icon at bounding box center [69, 22] width 6 height 6
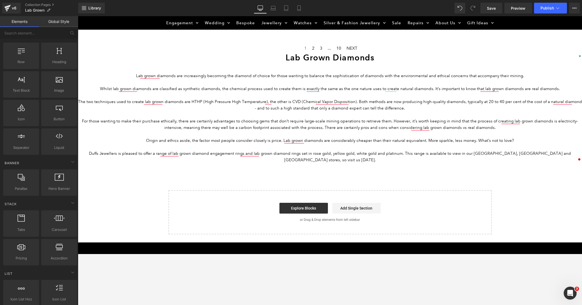
scroll to position [0, 0]
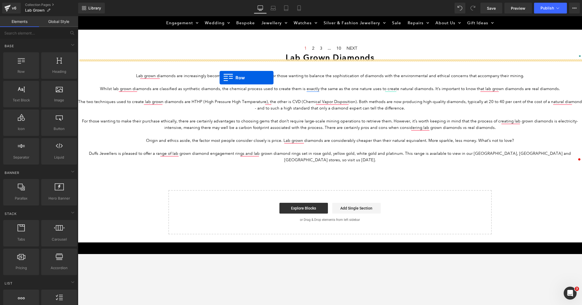
drag, startPoint x: 106, startPoint y: 88, endPoint x: 220, endPoint y: 77, distance: 114.6
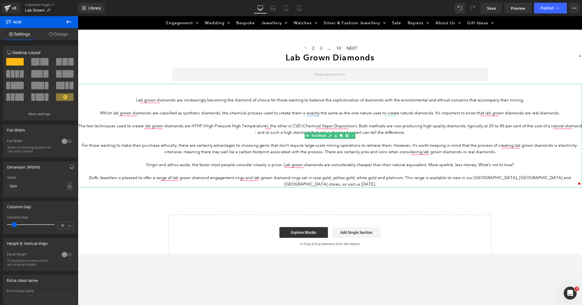
click at [312, 103] on p "To enrich screen reader interactions, please activate Accessibility in Grammarl…" at bounding box center [330, 106] width 504 height 6
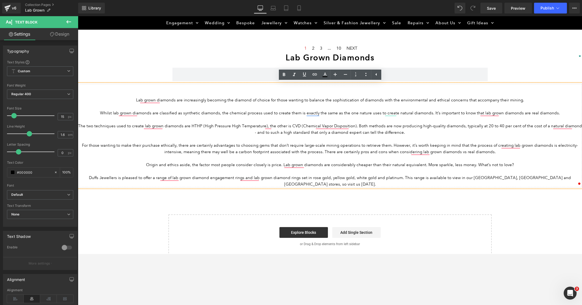
click at [199, 93] on p "To enrich screen reader interactions, please activate Accessibility in Grammarl…" at bounding box center [330, 93] width 504 height 6
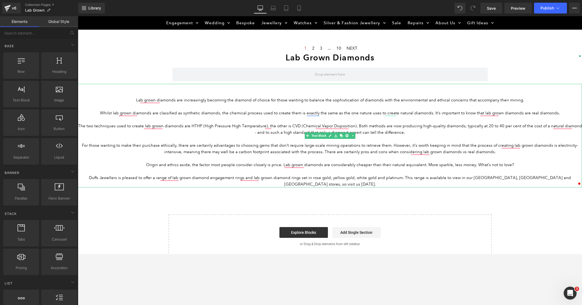
click at [98, 89] on p "To enrich screen reader interactions, please activate Accessibility in Grammarl…" at bounding box center [330, 87] width 504 height 6
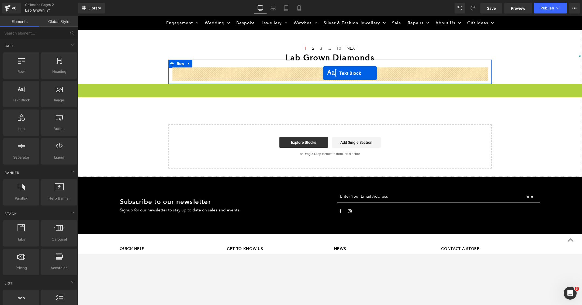
drag, startPoint x: 308, startPoint y: 134, endPoint x: 323, endPoint y: 73, distance: 63.2
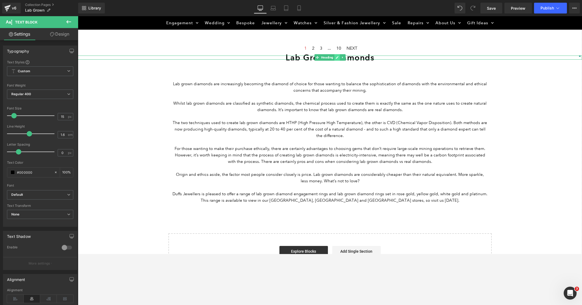
click at [340, 56] on link at bounding box center [338, 57] width 6 height 6
click at [72, 21] on button at bounding box center [68, 22] width 19 height 12
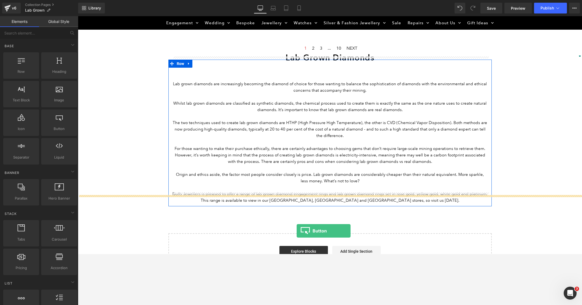
scroll to position [846, 0]
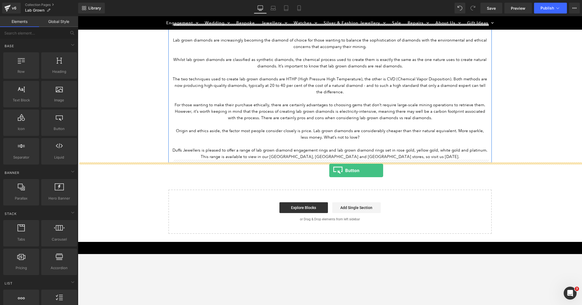
drag, startPoint x: 132, startPoint y: 138, endPoint x: 329, endPoint y: 165, distance: 198.1
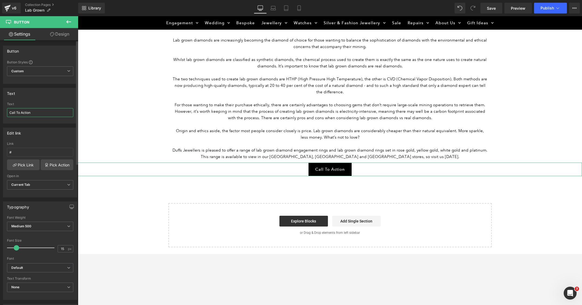
click at [43, 115] on input "Call To Action" at bounding box center [40, 112] width 66 height 9
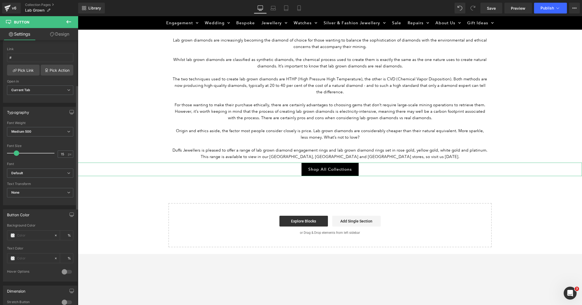
scroll to position [0, 0]
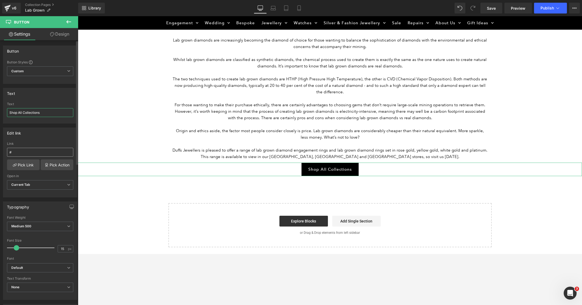
type input "Shop All Collections"
click at [29, 151] on input "#" at bounding box center [40, 152] width 66 height 9
paste input "https://www.duffsjewellers.com.au/collections/all"
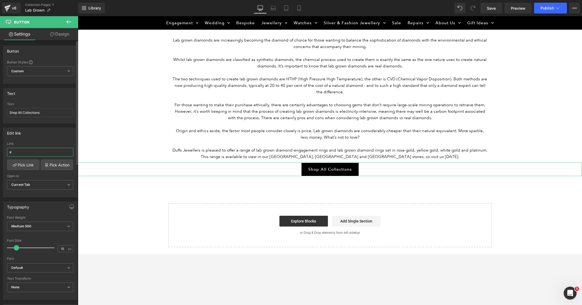
type input "https://www.duffsjewellers.com.au/collections/all"
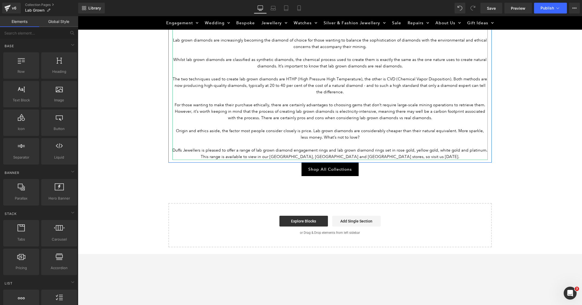
click at [412, 157] on p "Duffs Jewellers is pleased to offer a range of lab grown diamond engagement rin…" at bounding box center [330, 153] width 315 height 13
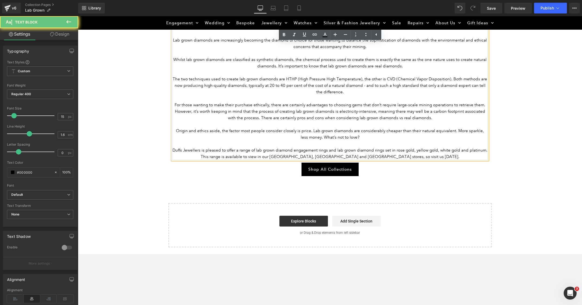
click at [454, 156] on p "Duffs Jewellers is pleased to offer a range of lab grown diamond engagement rin…" at bounding box center [330, 153] width 315 height 13
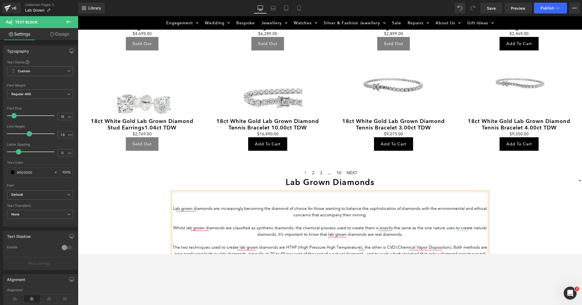
scroll to position [679, 0]
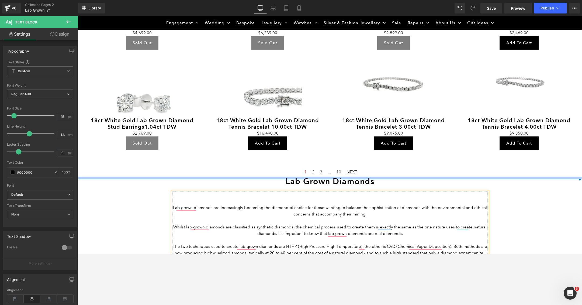
click at [78, 16] on div at bounding box center [78, 16] width 0 height 0
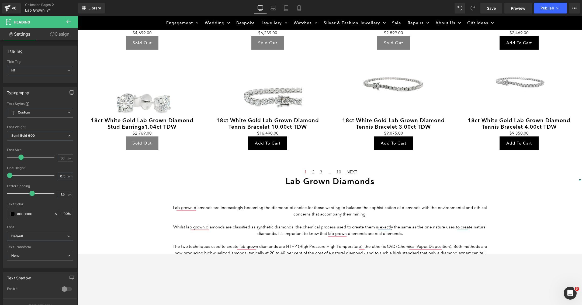
click at [64, 22] on button at bounding box center [68, 22] width 19 height 12
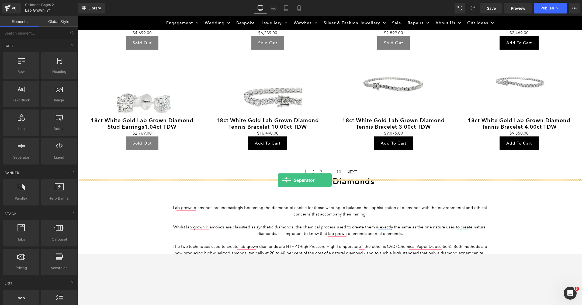
drag, startPoint x: 100, startPoint y: 165, endPoint x: 278, endPoint y: 180, distance: 178.3
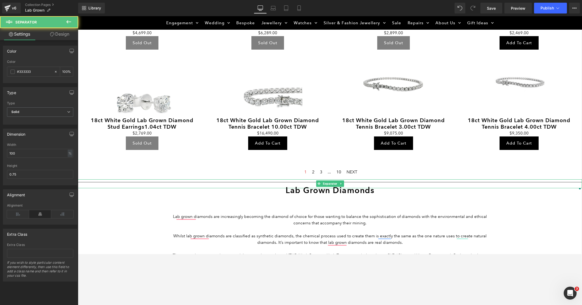
click at [252, 181] on div at bounding box center [330, 183] width 504 height 9
click at [37, 69] on input "#333333" at bounding box center [34, 72] width 35 height 6
click at [54, 71] on icon at bounding box center [56, 72] width 4 height 4
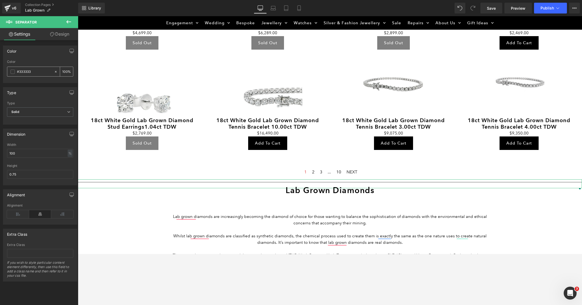
type input "none"
type input "0"
click at [30, 84] on div "Type Solid Dashed Dotted Type Solid Solid Dashed Dotted" at bounding box center [40, 104] width 81 height 42
click at [32, 113] on span "Solid" at bounding box center [40, 111] width 66 height 9
click at [35, 101] on div "Type" at bounding box center [39, 103] width 64 height 4
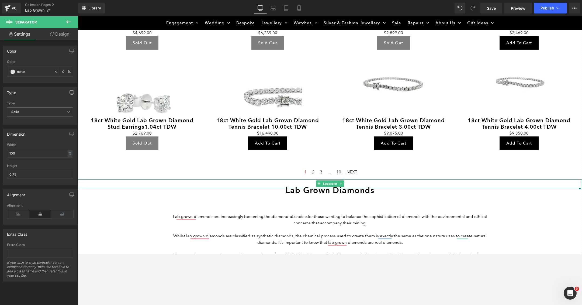
click at [245, 183] on hr at bounding box center [330, 183] width 504 height 3
click at [78, 16] on div at bounding box center [78, 16] width 0 height 0
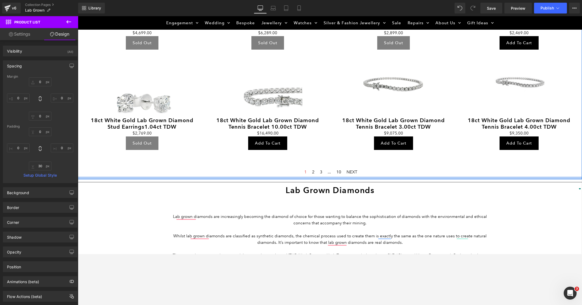
click at [238, 178] on div at bounding box center [330, 178] width 504 height 3
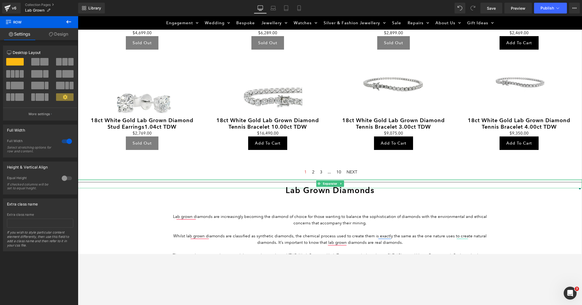
click at [238, 179] on div at bounding box center [330, 179] width 504 height 1
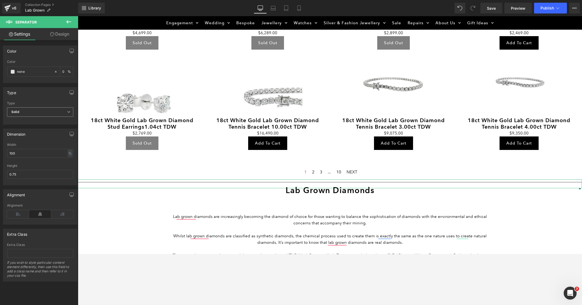
click at [59, 111] on span "Solid" at bounding box center [40, 111] width 66 height 9
click at [59, 111] on span "Solid" at bounding box center [39, 111] width 64 height 9
click at [22, 174] on input "0.75" at bounding box center [40, 174] width 66 height 9
type input "3"
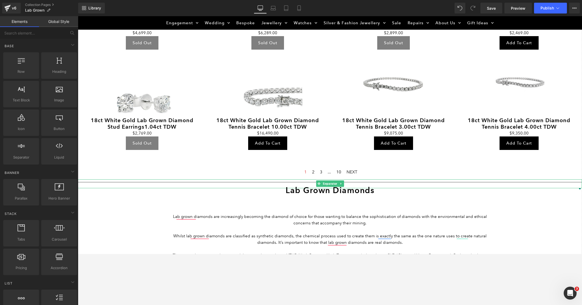
click at [120, 181] on div at bounding box center [330, 183] width 504 height 9
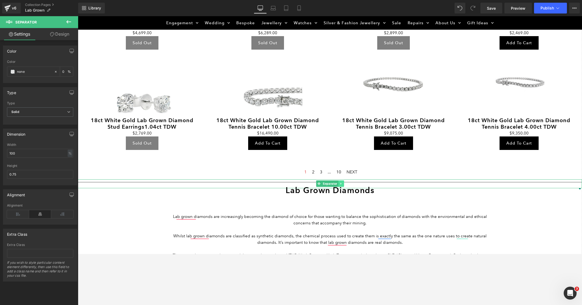
click at [342, 182] on icon at bounding box center [341, 183] width 3 height 3
click at [345, 183] on icon at bounding box center [344, 183] width 3 height 3
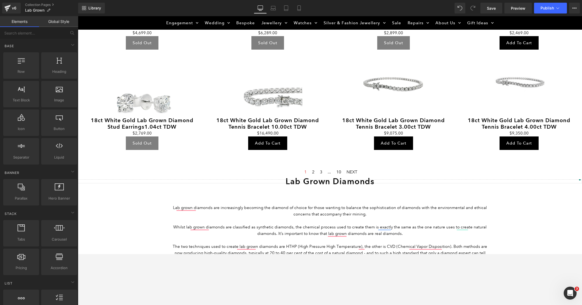
click at [346, 182] on div "Lab Grown Diamonds Heading" at bounding box center [330, 181] width 504 height 4
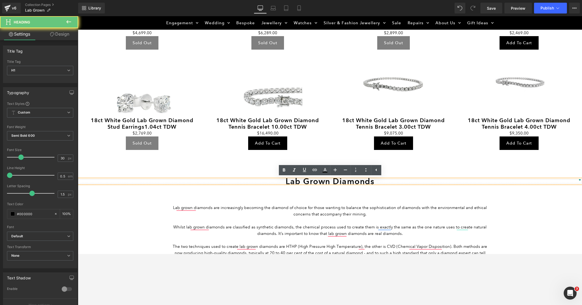
click at [340, 179] on h1 "Lab Grown Diamonds" at bounding box center [330, 181] width 504 height 4
click at [286, 180] on h1 "Lab Grown Diamonds" at bounding box center [330, 181] width 504 height 4
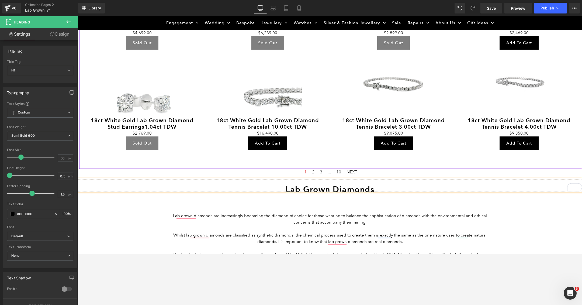
click at [435, 161] on div at bounding box center [330, 165] width 503 height 8
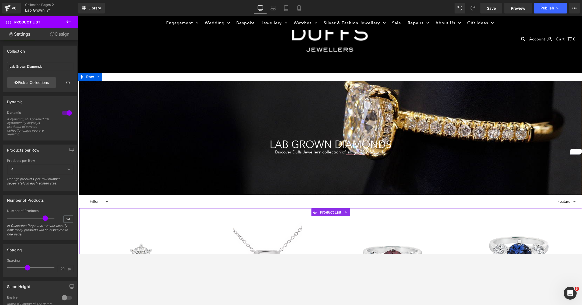
scroll to position [0, 0]
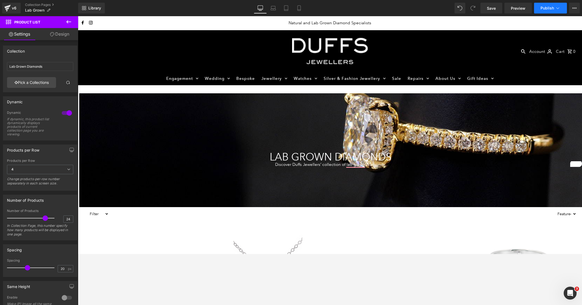
click at [548, 7] on span "Publish" at bounding box center [547, 8] width 13 height 4
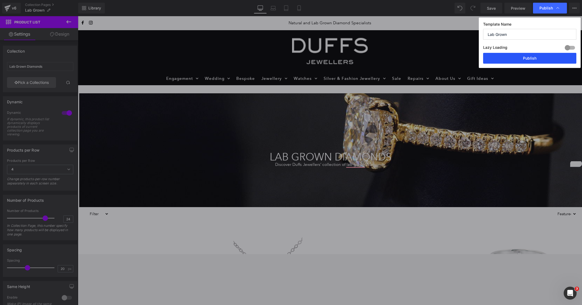
click at [522, 59] on button "Publish" at bounding box center [529, 58] width 93 height 11
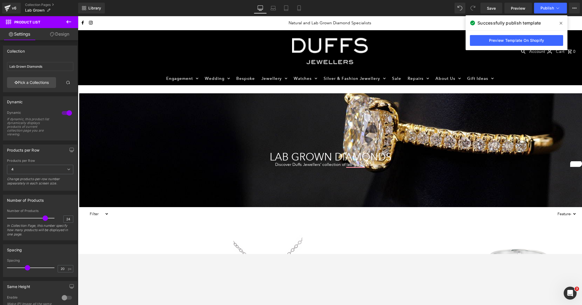
click at [68, 23] on icon at bounding box center [68, 21] width 5 height 3
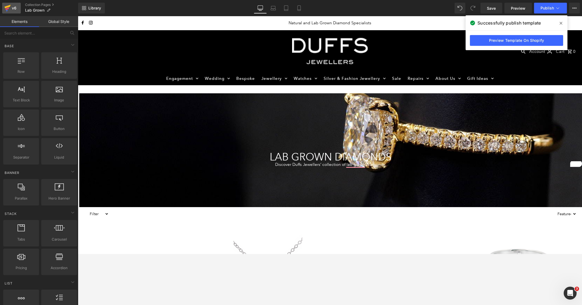
click at [13, 11] on div "v6" at bounding box center [14, 8] width 7 height 7
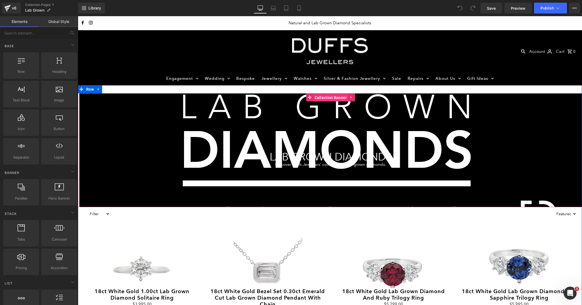
click at [335, 97] on span "Collection Banner" at bounding box center [331, 98] width 35 height 8
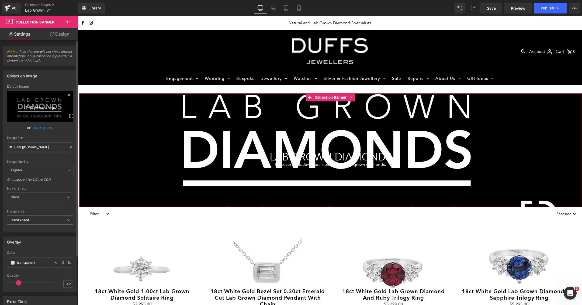
click at [44, 107] on icon "Replace Image" at bounding box center [40, 106] width 43 height 7
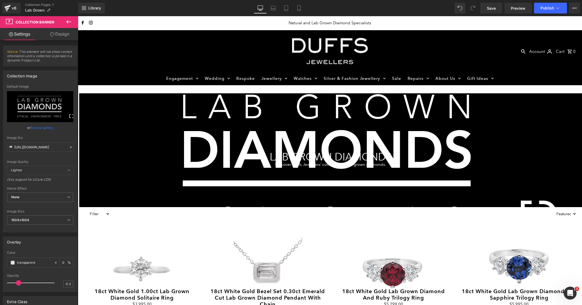
type input "C:\fakepath\duffs-jewellers-lab-grown-diamonds-header.jpg"
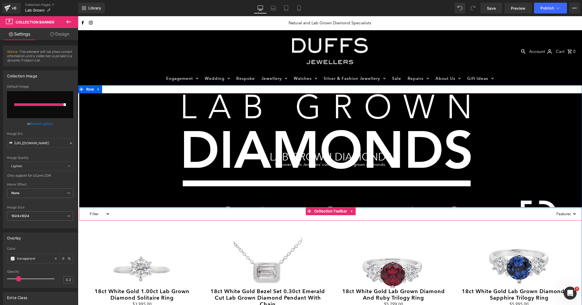
type input "[URL][DOMAIN_NAME]"
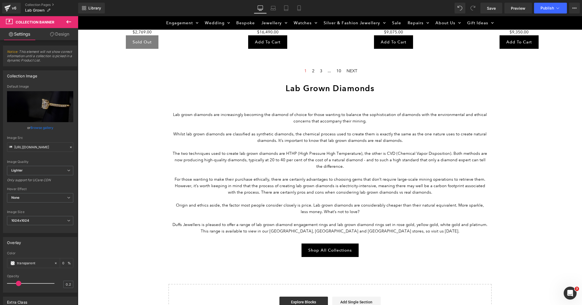
scroll to position [778, 0]
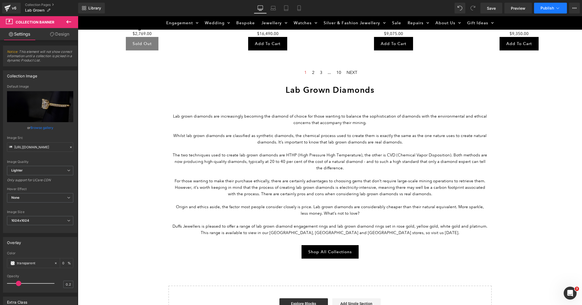
click at [541, 10] on button "Publish" at bounding box center [550, 8] width 33 height 11
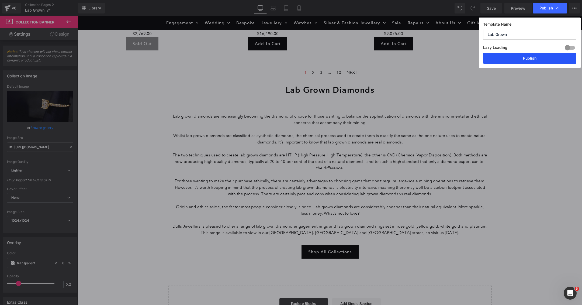
click at [516, 58] on button "Publish" at bounding box center [529, 58] width 93 height 11
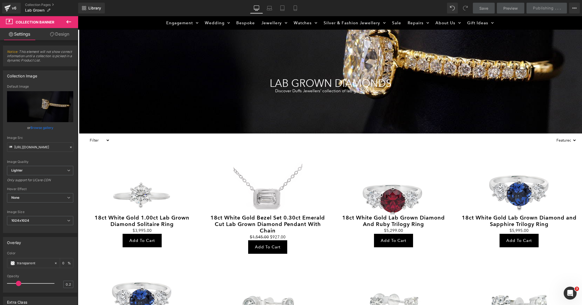
scroll to position [0, 0]
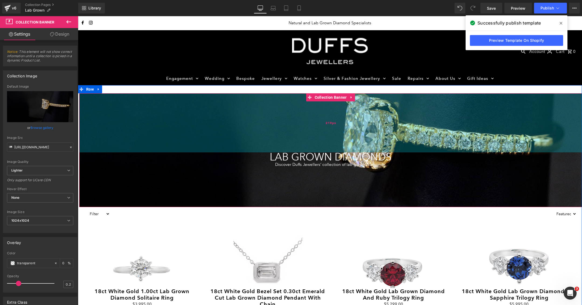
click at [266, 117] on div "219px" at bounding box center [330, 122] width 503 height 59
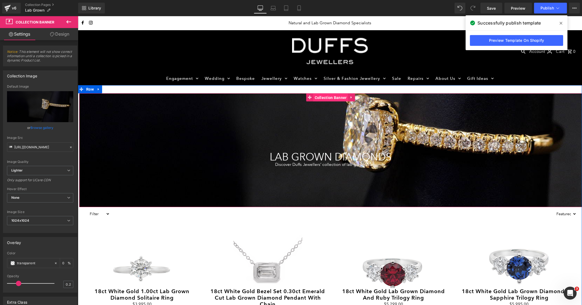
click at [328, 98] on span "Collection Banner" at bounding box center [331, 98] width 35 height 8
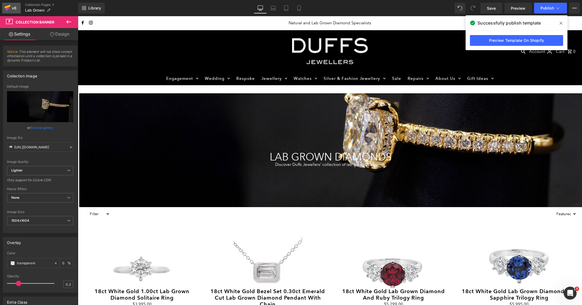
click at [9, 8] on icon at bounding box center [7, 7] width 6 height 13
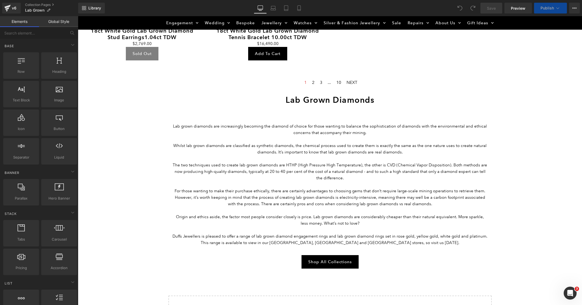
scroll to position [858, 0]
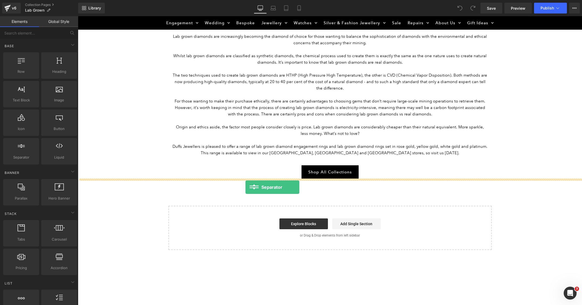
drag, startPoint x: 98, startPoint y: 172, endPoint x: 245, endPoint y: 187, distance: 147.7
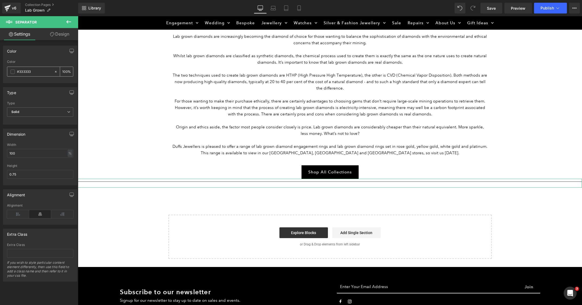
click at [36, 70] on input "#333333" at bounding box center [34, 72] width 35 height 6
type input "#ff"
type input "0"
type input "#fff"
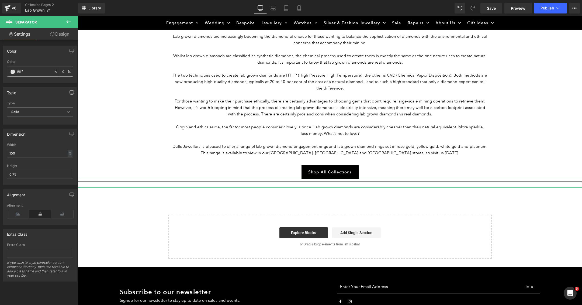
type input "100"
type input "#fffff"
type input "0"
type input "#ffffff"
type input "100"
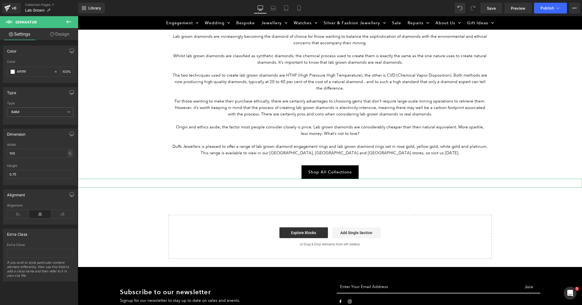
type input "#ffffff"
click at [47, 92] on div "Type" at bounding box center [40, 92] width 74 height 10
click at [23, 172] on input "0.75" at bounding box center [40, 174] width 66 height 9
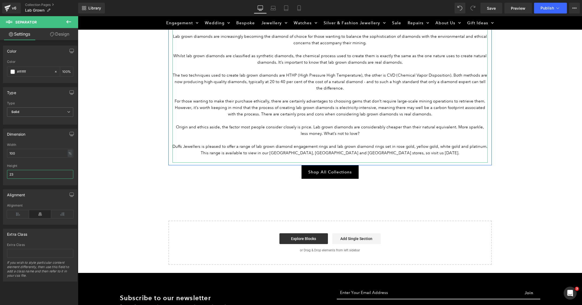
type input "2"
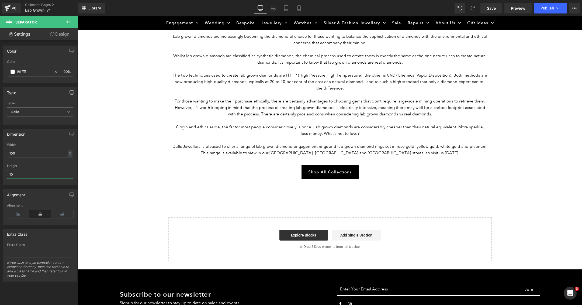
click at [37, 170] on input "10" at bounding box center [40, 174] width 66 height 9
type input "10"
click at [547, 15] on div "Library Desktop Desktop Laptop Tablet Mobile Save Preview Publish Scheduled Vie…" at bounding box center [330, 8] width 504 height 16
click at [547, 7] on span "Publish" at bounding box center [547, 8] width 13 height 4
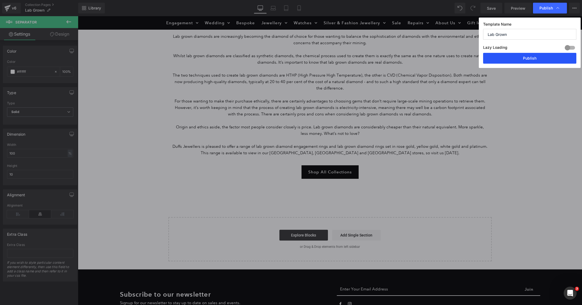
click at [532, 53] on button "Publish" at bounding box center [529, 58] width 93 height 11
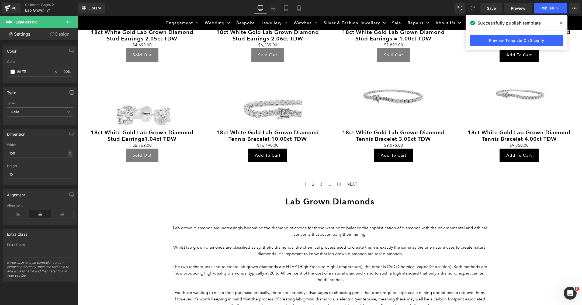
scroll to position [646, 0]
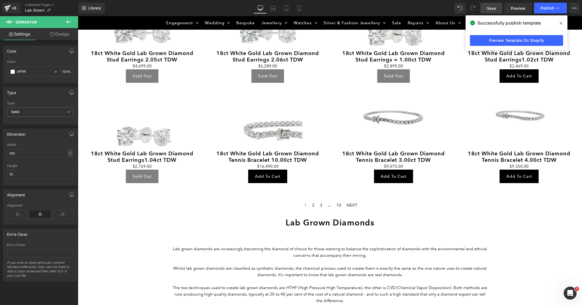
click at [491, 8] on span "Save" at bounding box center [491, 8] width 9 height 6
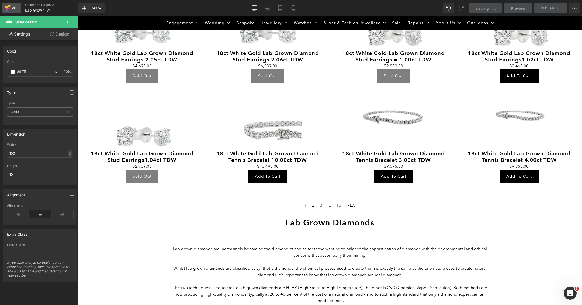
click at [15, 6] on div "v6" at bounding box center [14, 8] width 7 height 7
